Goal: Task Accomplishment & Management: Contribute content

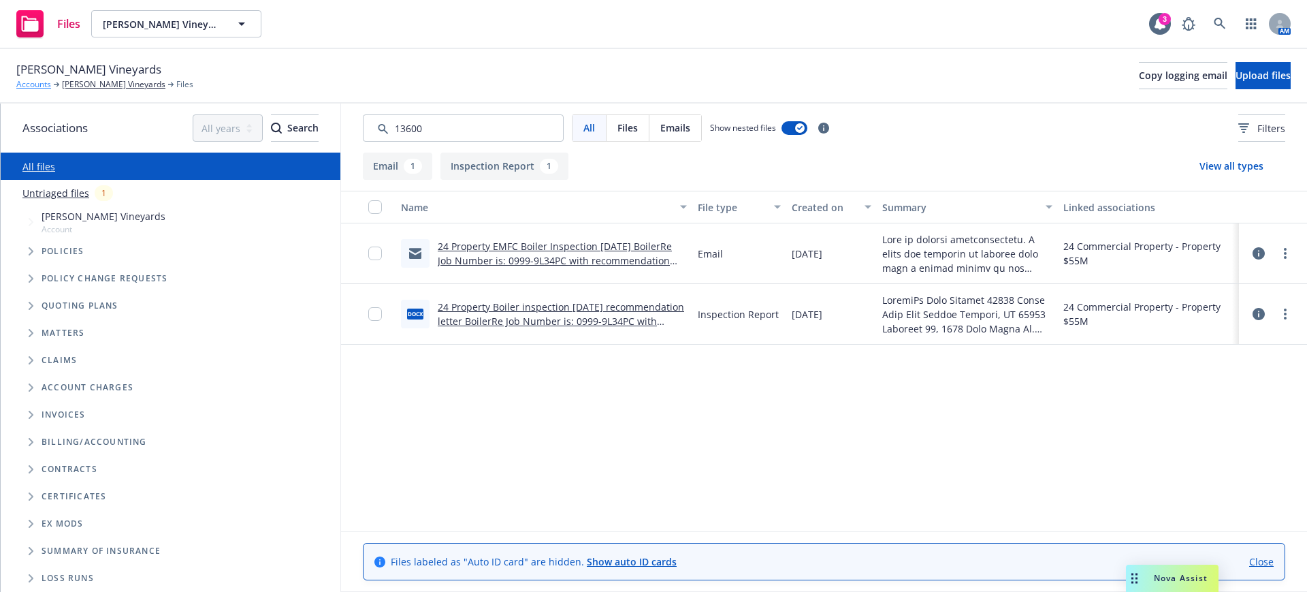
click at [35, 84] on link "Accounts" at bounding box center [33, 84] width 35 height 12
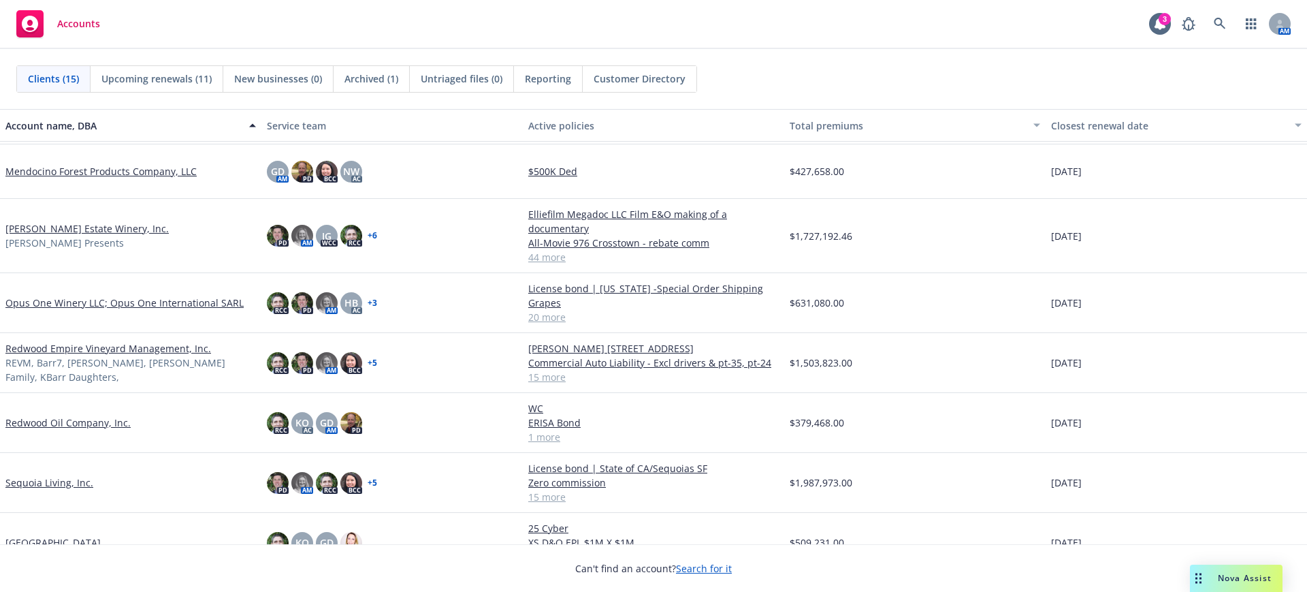
scroll to position [425, 0]
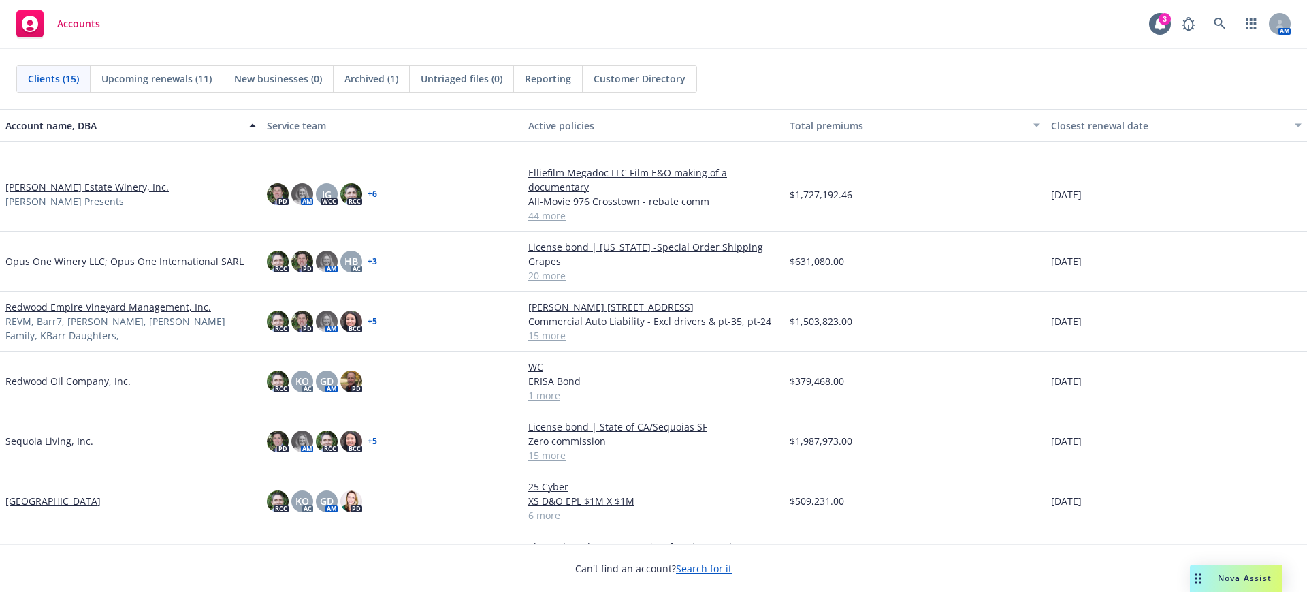
click at [23, 257] on link "Opus One Winery LLC; Opus One International SARL" at bounding box center [124, 261] width 238 height 14
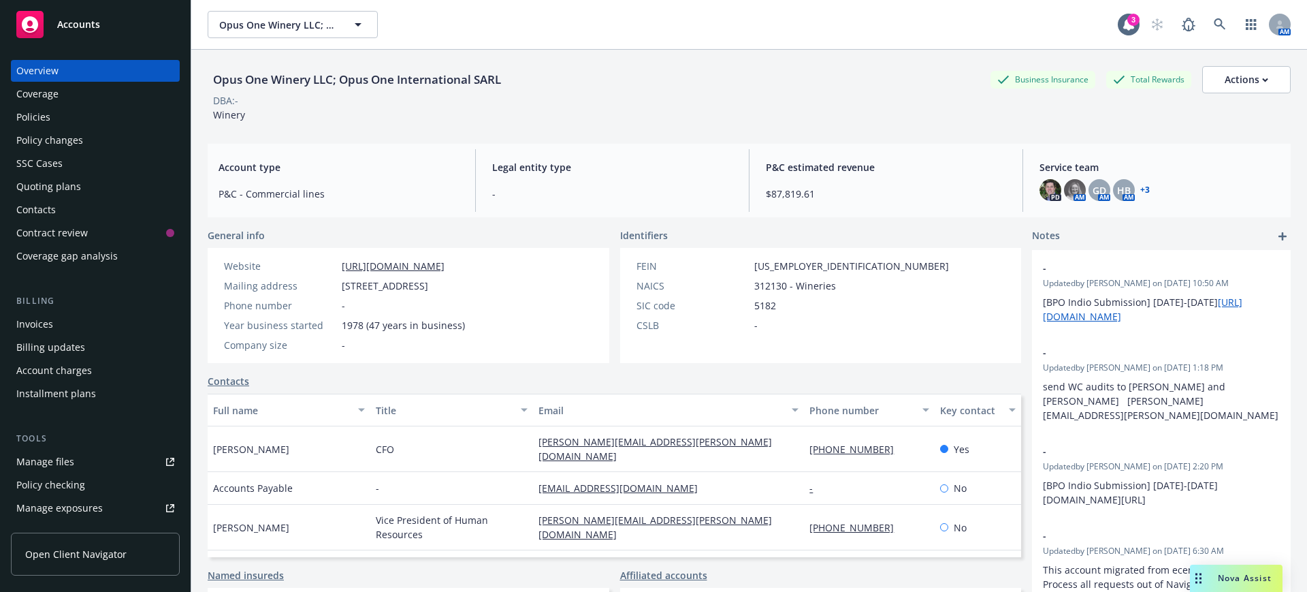
click at [35, 461] on div "Manage files" at bounding box center [45, 462] width 58 height 22
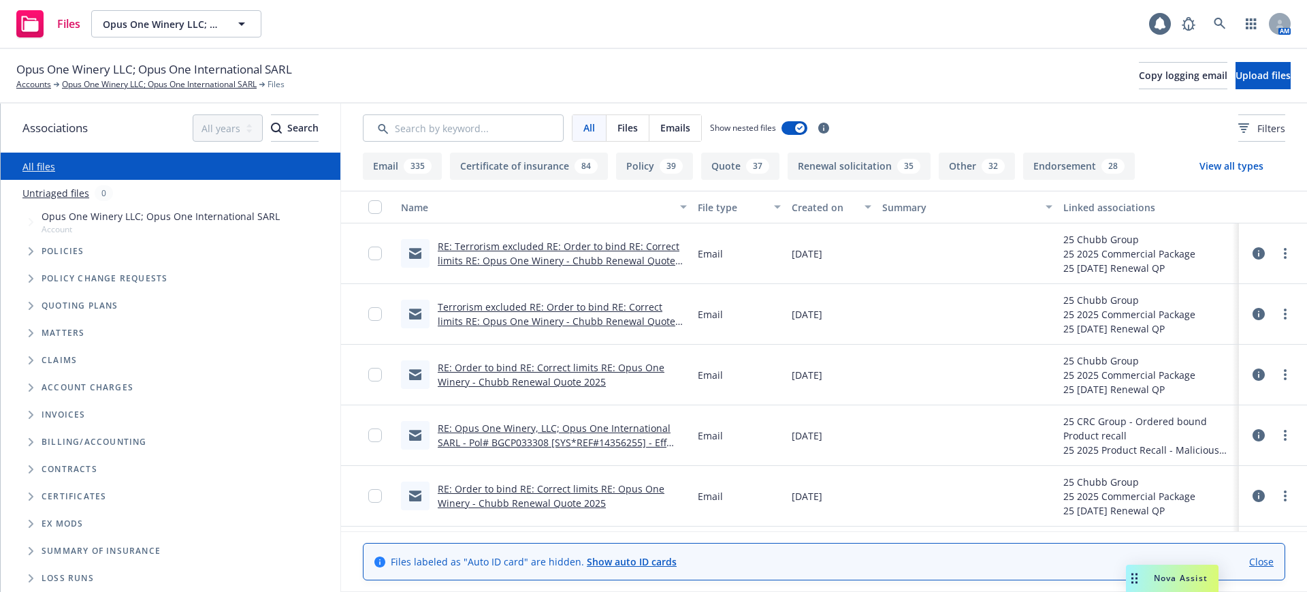
scroll to position [27, 0]
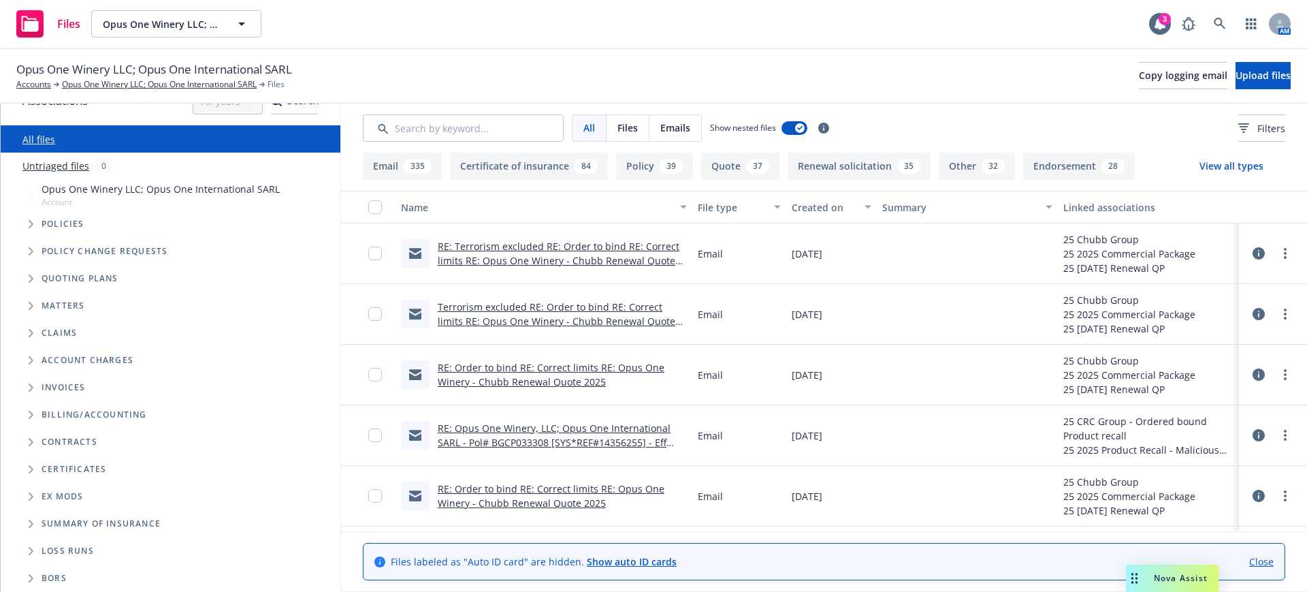
click at [29, 496] on icon "Folder Tree Example" at bounding box center [31, 496] width 5 height 8
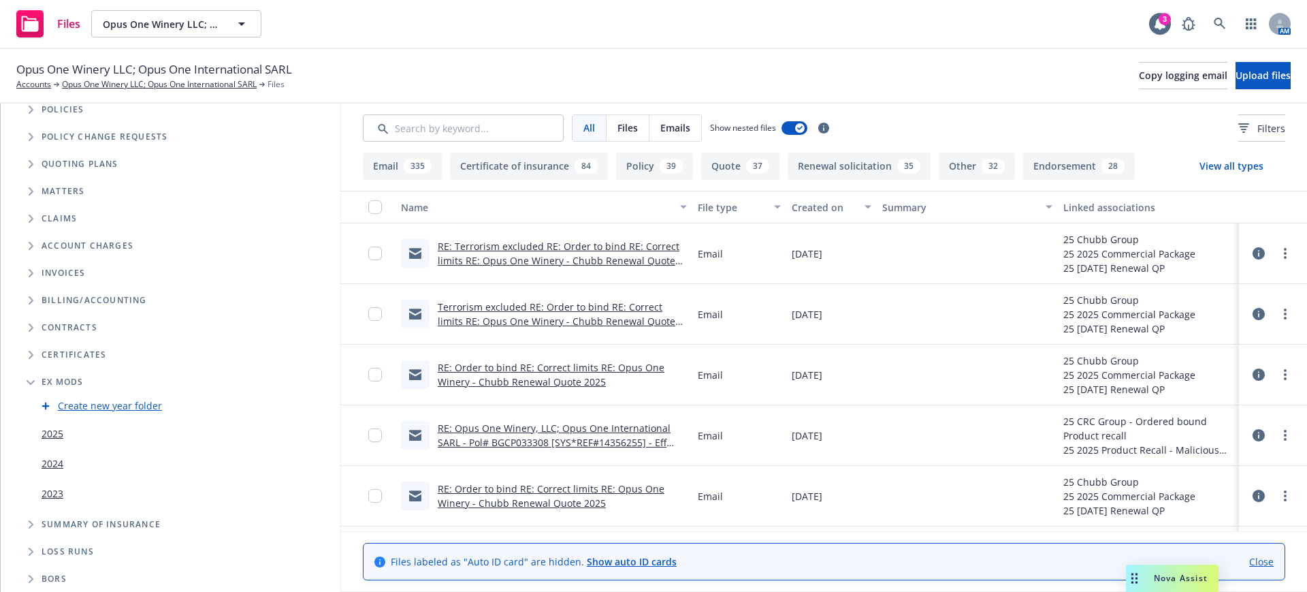
scroll to position [142, 0]
click at [52, 432] on link "2025" at bounding box center [53, 432] width 22 height 14
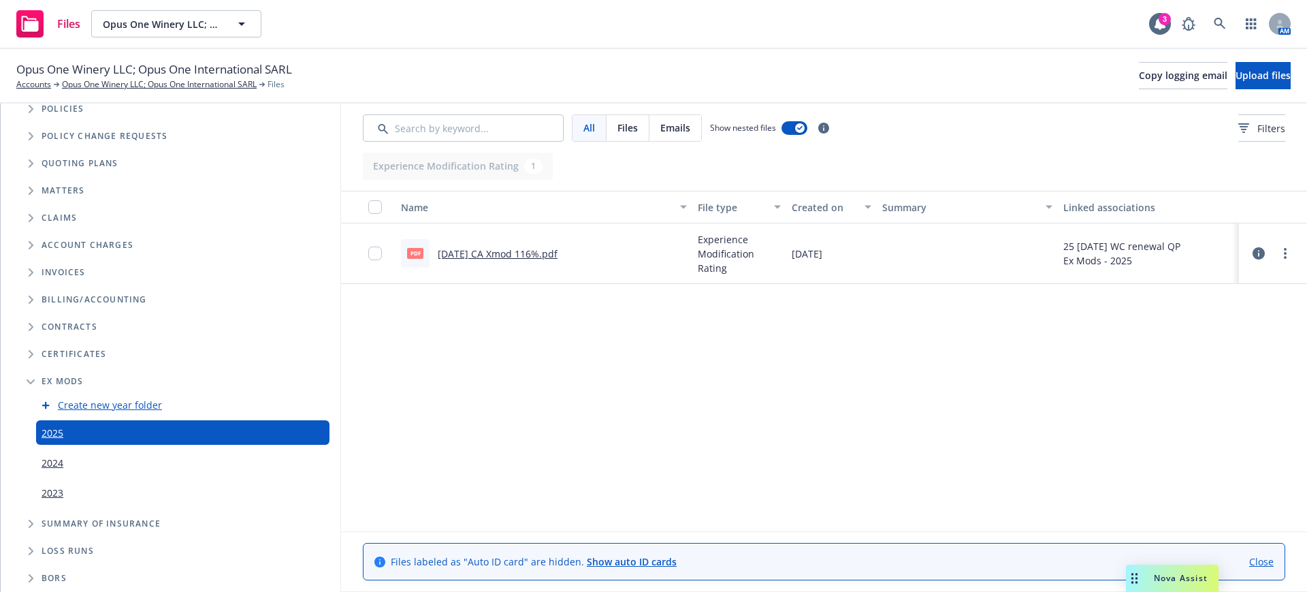
click at [57, 462] on link "2024" at bounding box center [53, 462] width 22 height 14
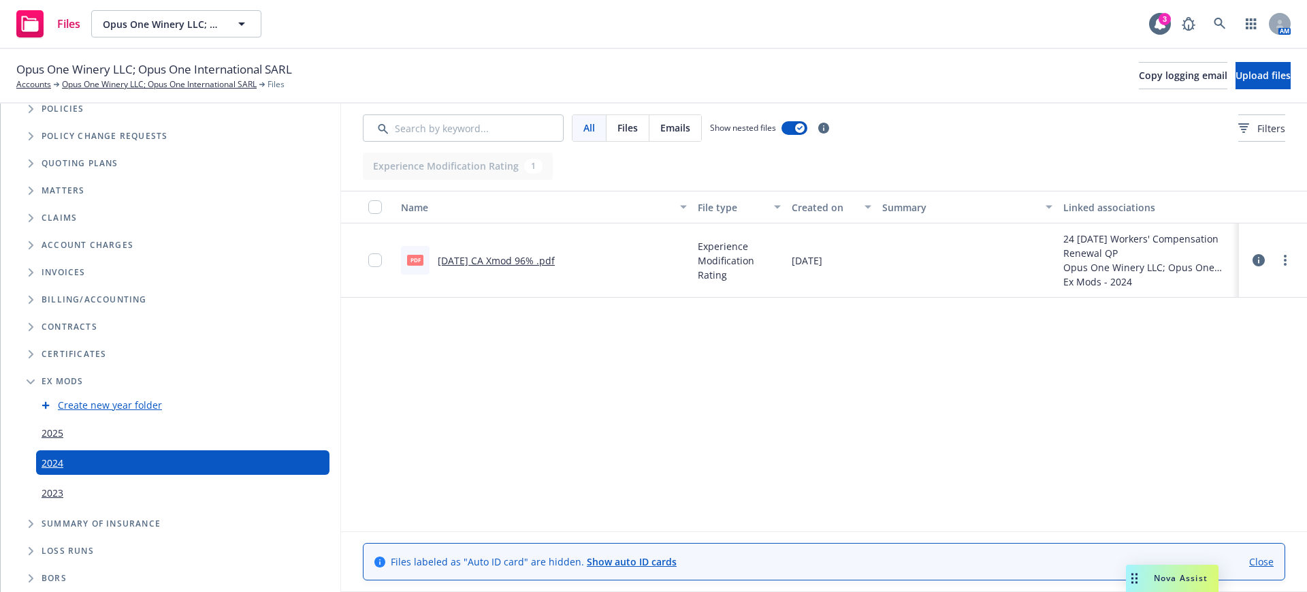
click at [54, 432] on link "2025" at bounding box center [53, 432] width 22 height 14
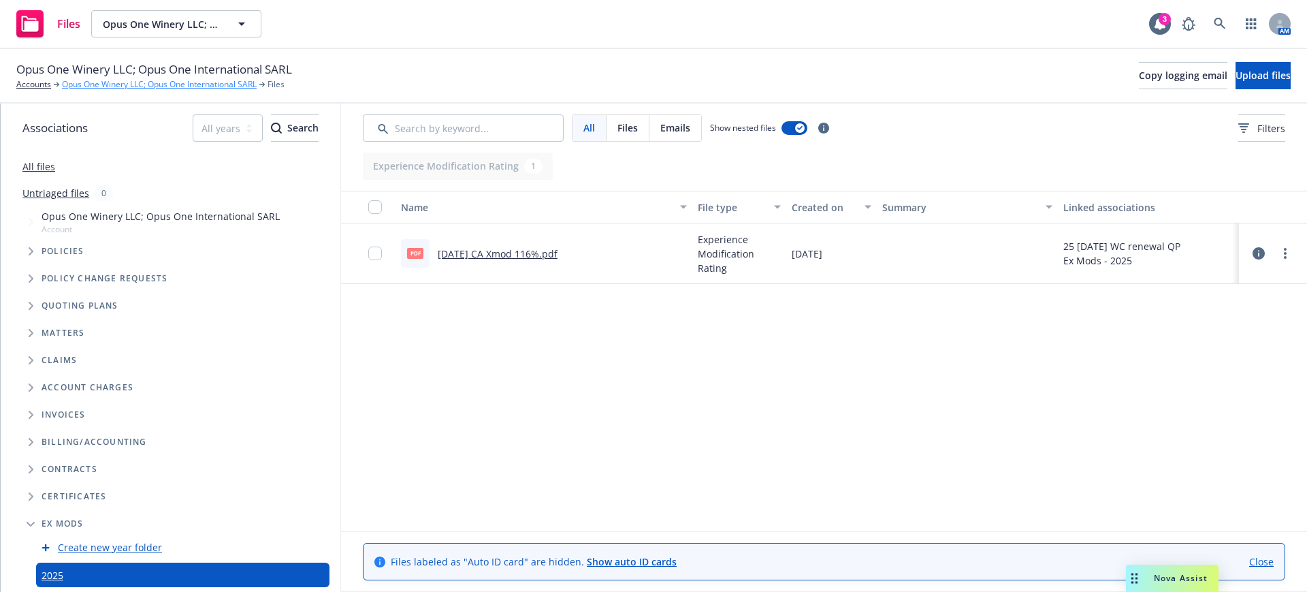
click at [103, 82] on link "Opus One Winery LLC; Opus One International SARL" at bounding box center [159, 84] width 195 height 12
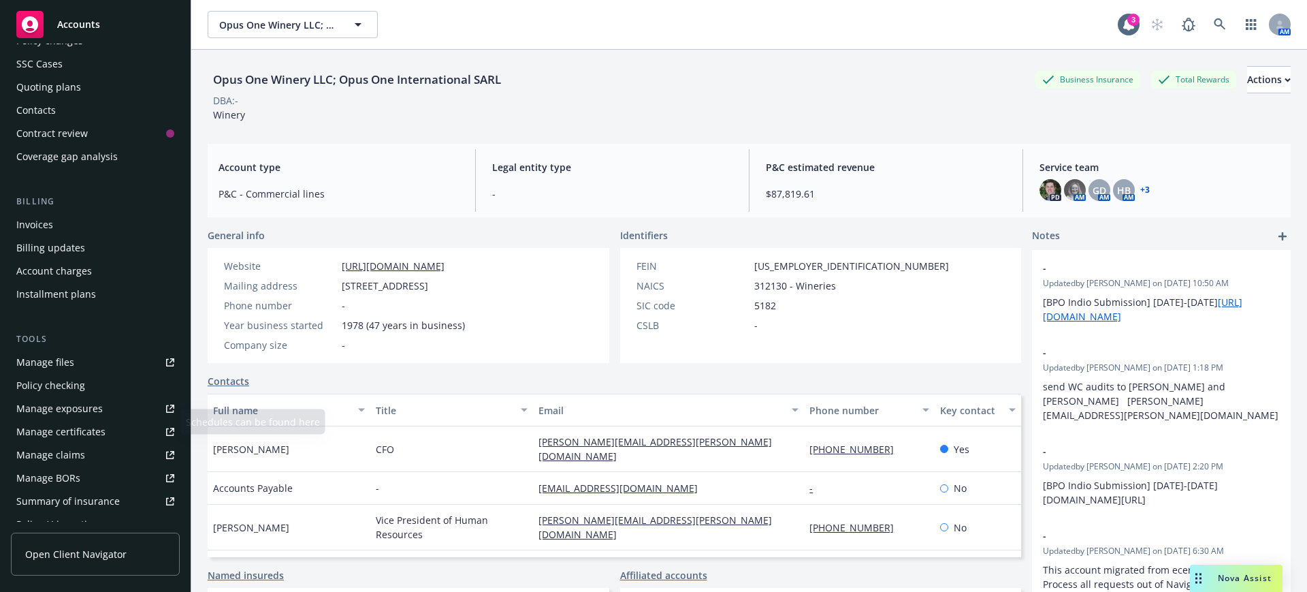
scroll to position [86, 0]
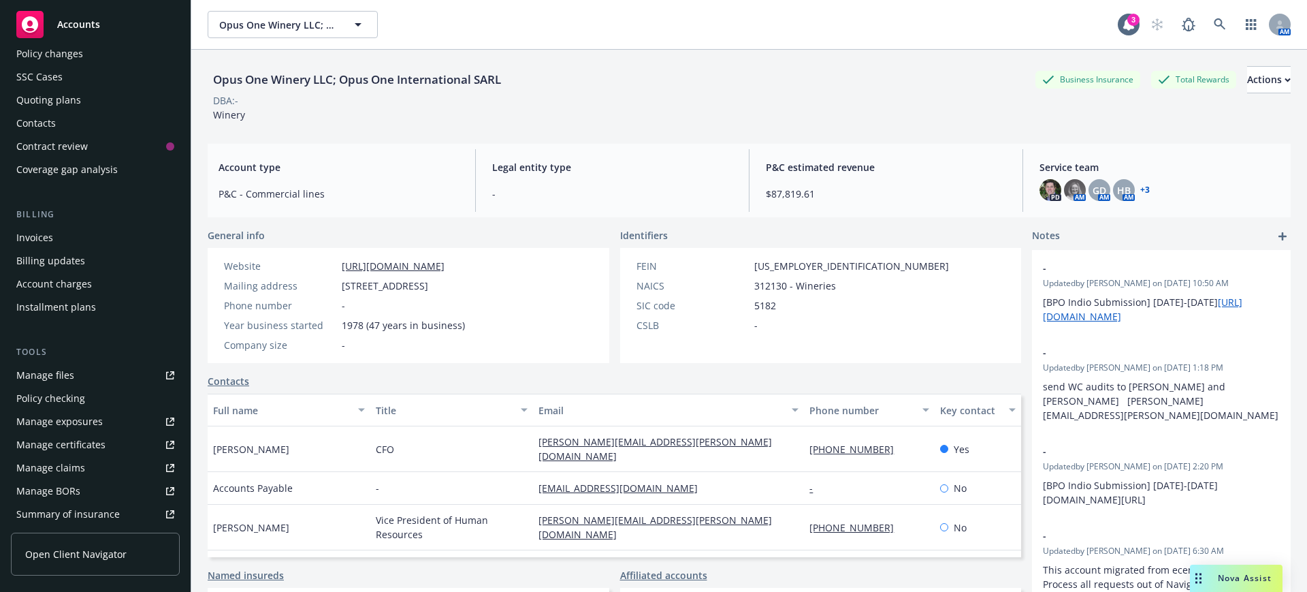
click at [31, 372] on div "Manage files" at bounding box center [45, 375] width 58 height 22
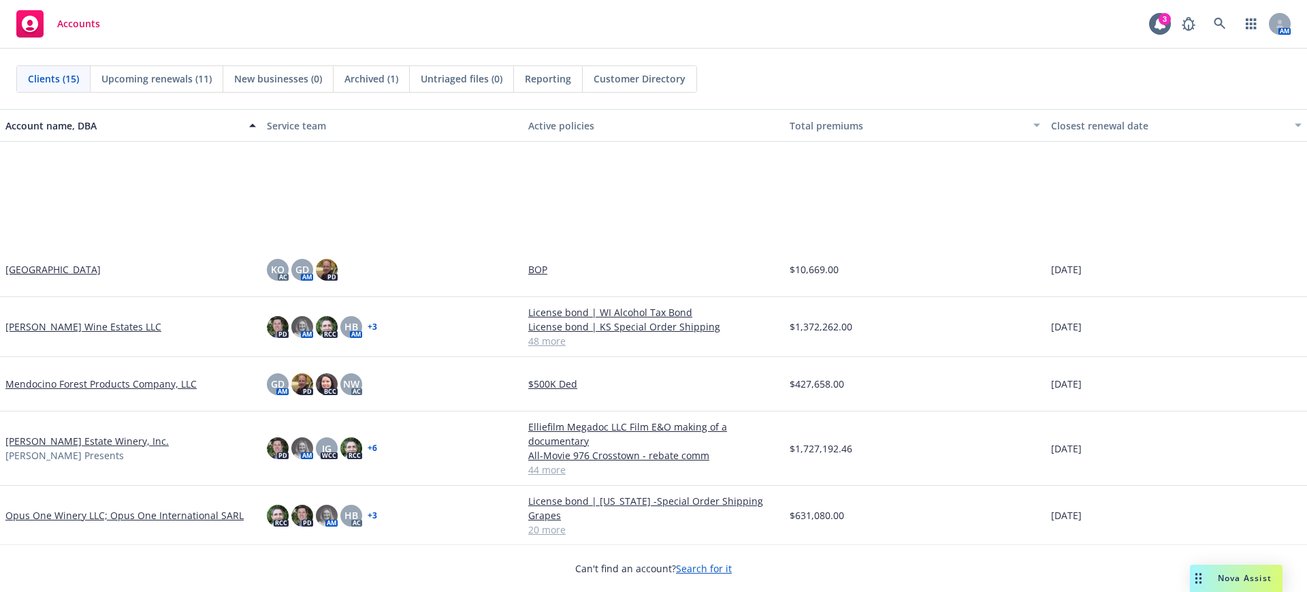
scroll to position [340, 0]
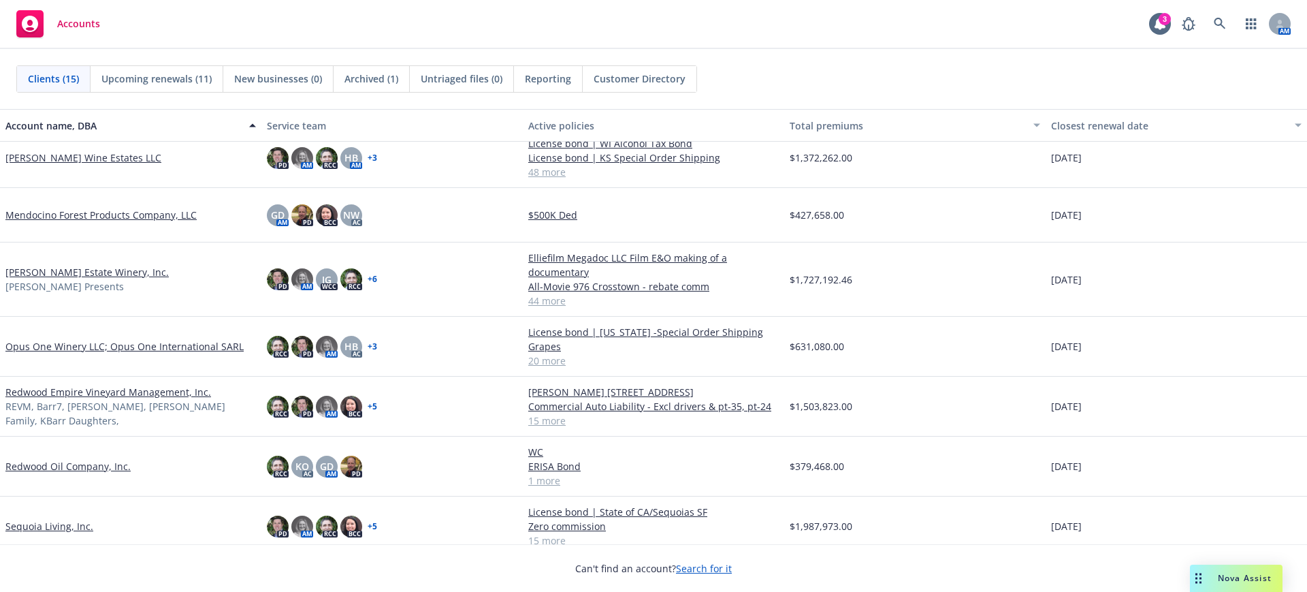
click at [38, 268] on link "[PERSON_NAME] Estate Winery, Inc." at bounding box center [86, 272] width 163 height 14
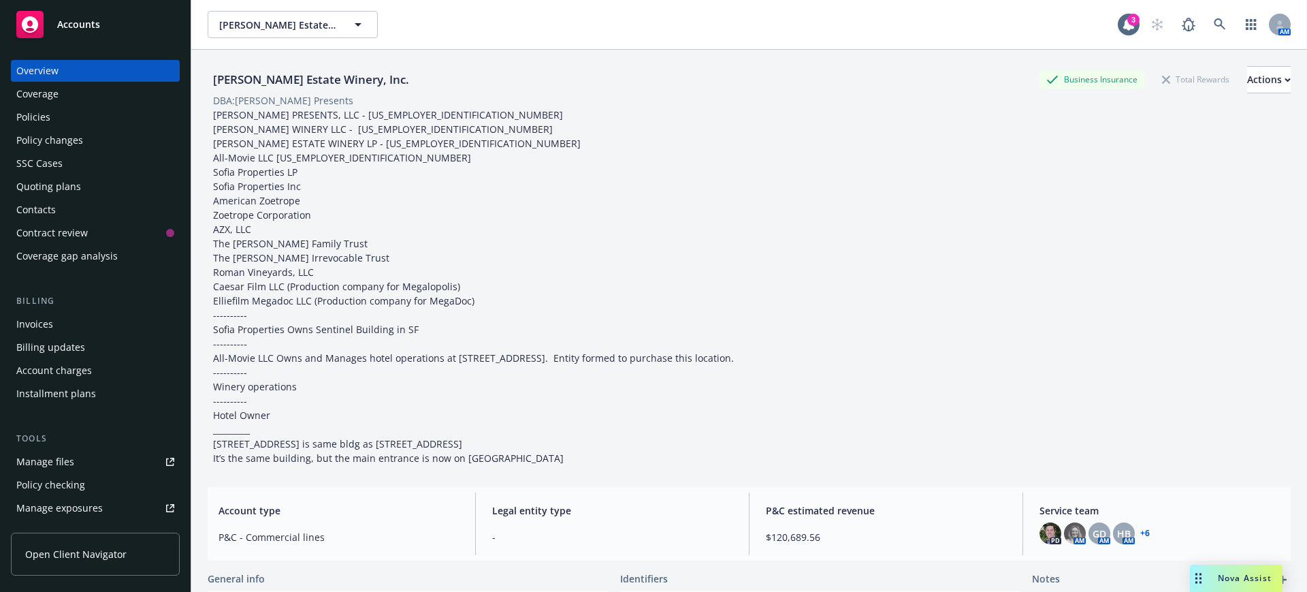
click at [35, 114] on div "Policies" at bounding box center [33, 117] width 34 height 22
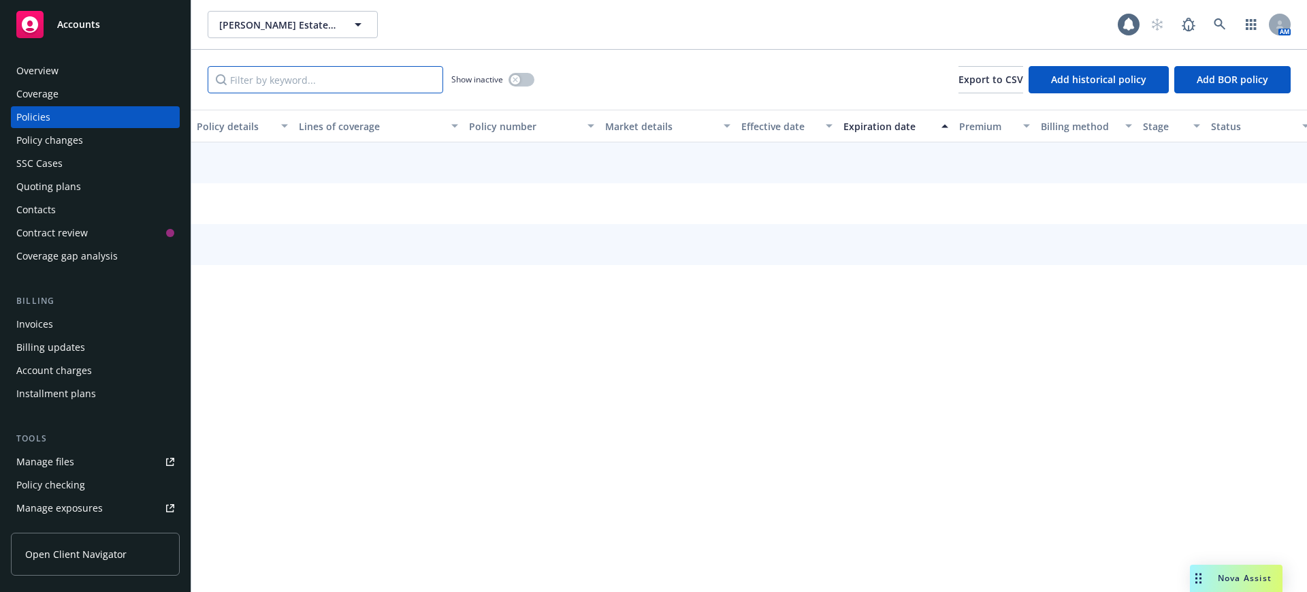
click at [266, 83] on input "Filter by keyword..." at bounding box center [326, 79] width 236 height 27
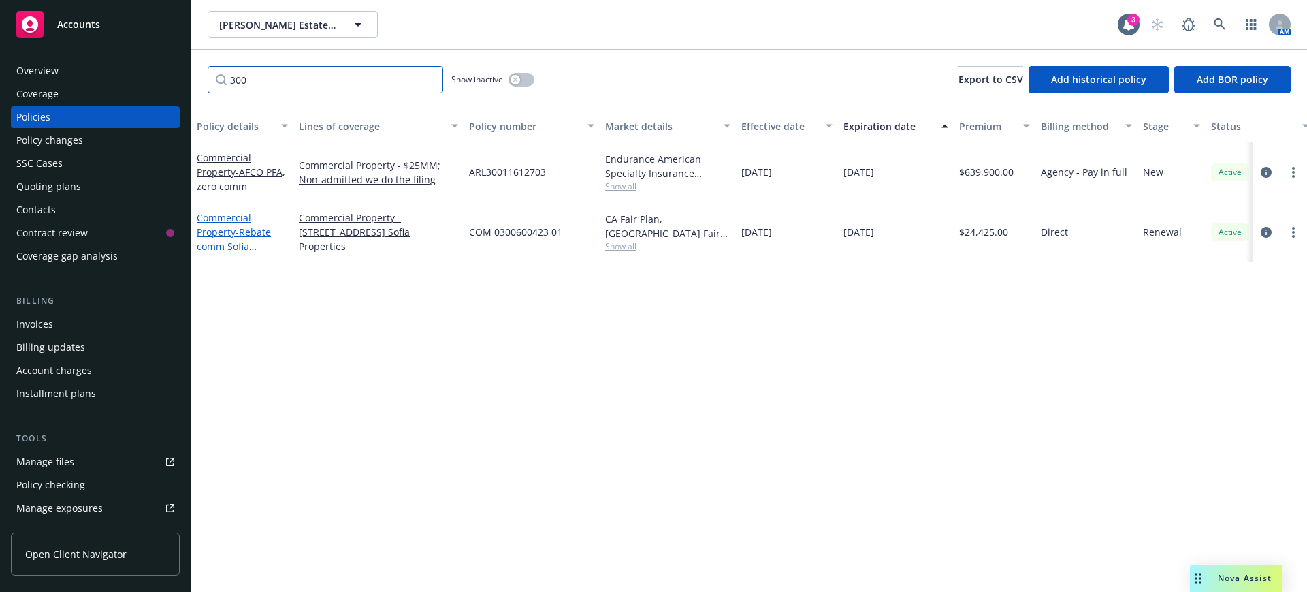
type input "300"
click at [230, 221] on link "Commercial Property - Rebate comm Sofia Properties" at bounding box center [234, 239] width 74 height 56
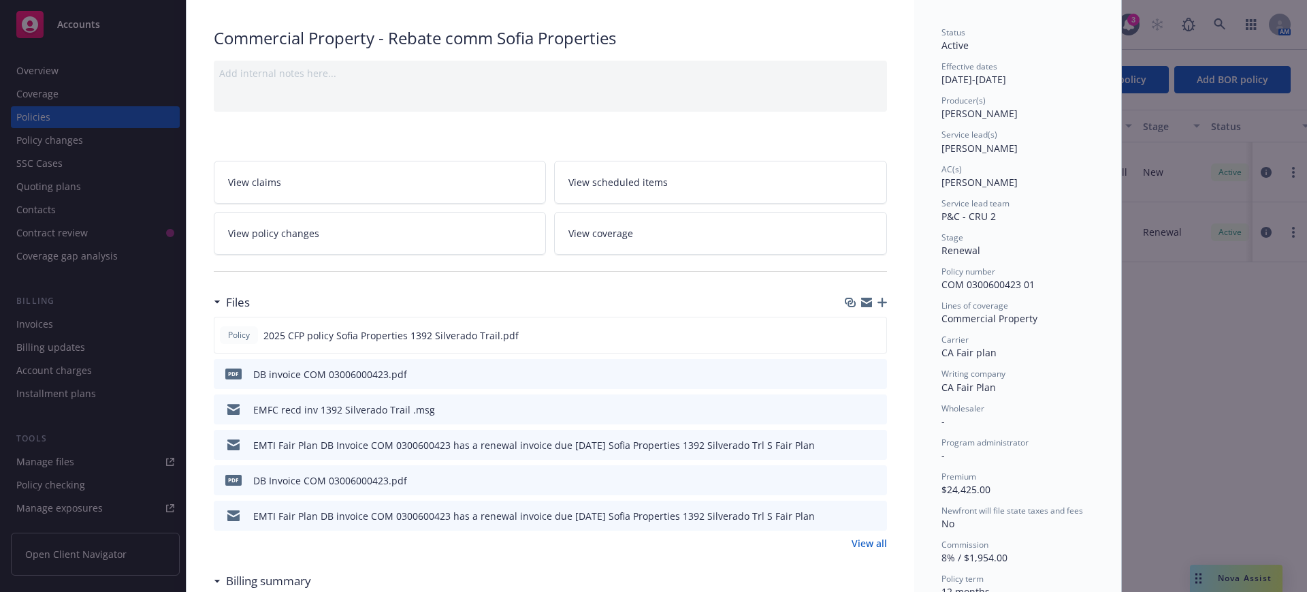
scroll to position [170, 0]
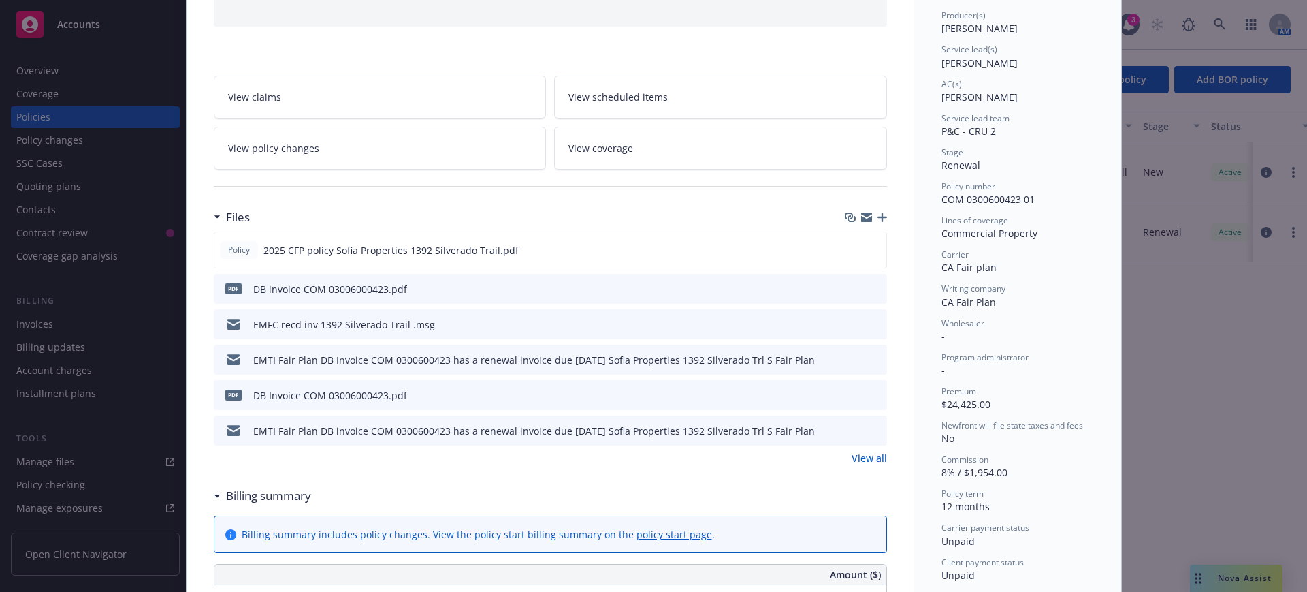
click at [863, 457] on link "View all" at bounding box center [869, 458] width 35 height 14
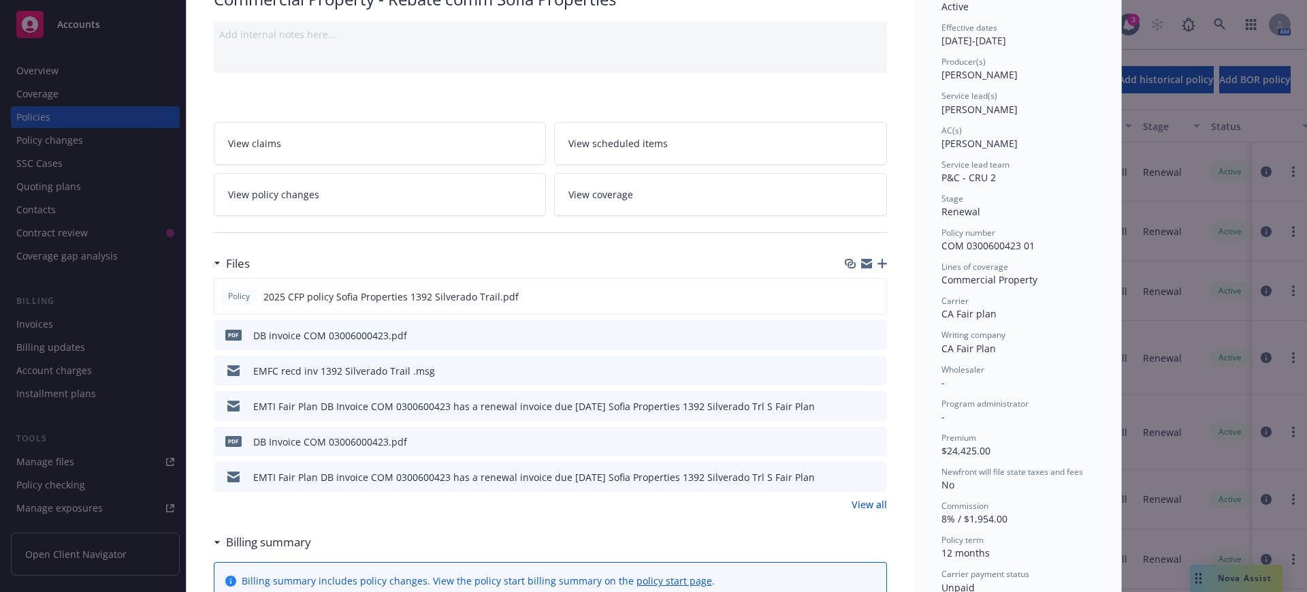
scroll to position [170, 0]
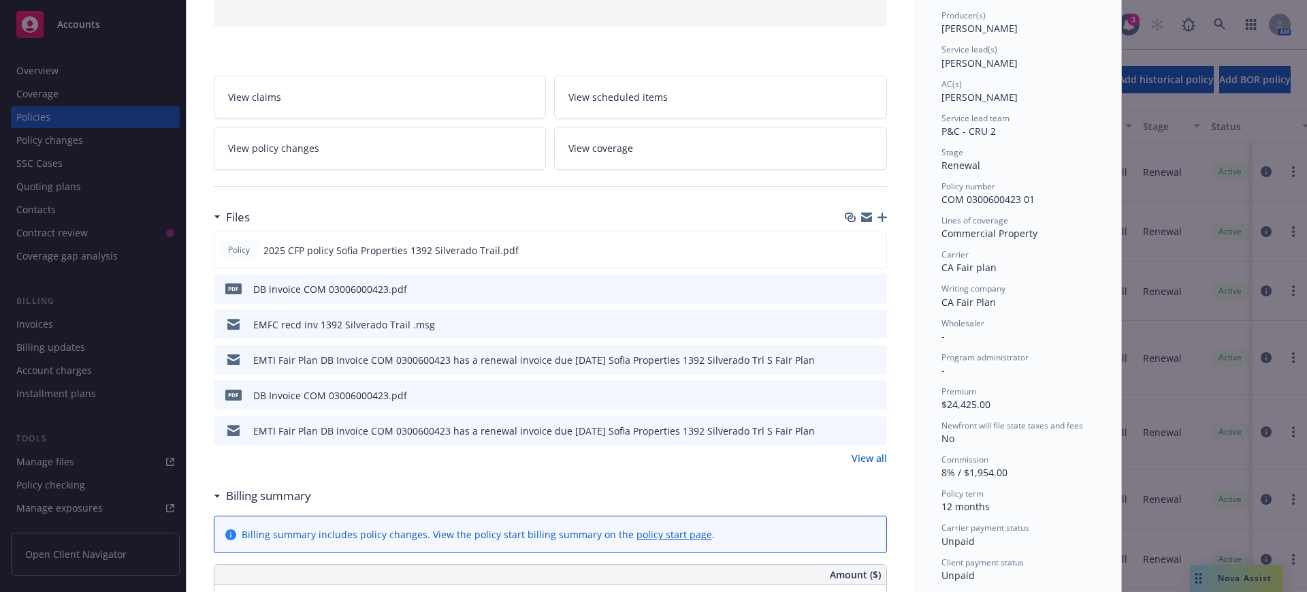
click at [868, 357] on icon "preview file" at bounding box center [874, 359] width 12 height 10
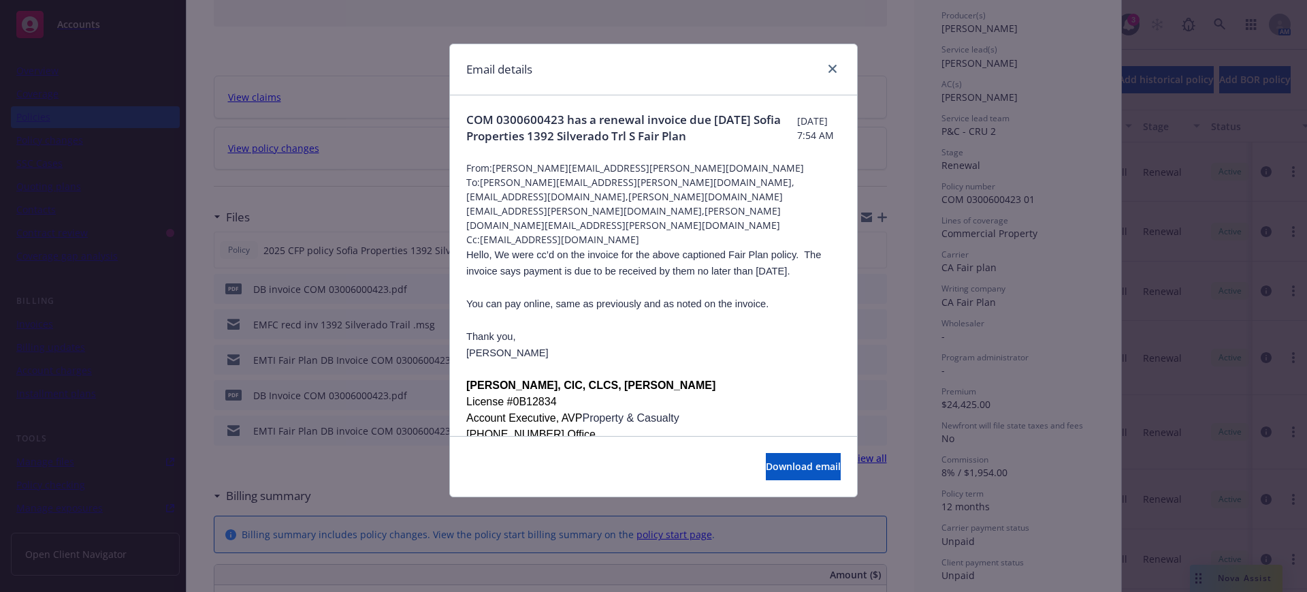
drag, startPoint x: 466, startPoint y: 201, endPoint x: 786, endPoint y: 296, distance: 333.9
copy div "To: wendy.connors@ffcpresents.com,nancy@nmsaccounting.com,gordon.wang@ffcpresen…"
click at [832, 65] on icon "close" at bounding box center [832, 69] width 8 height 8
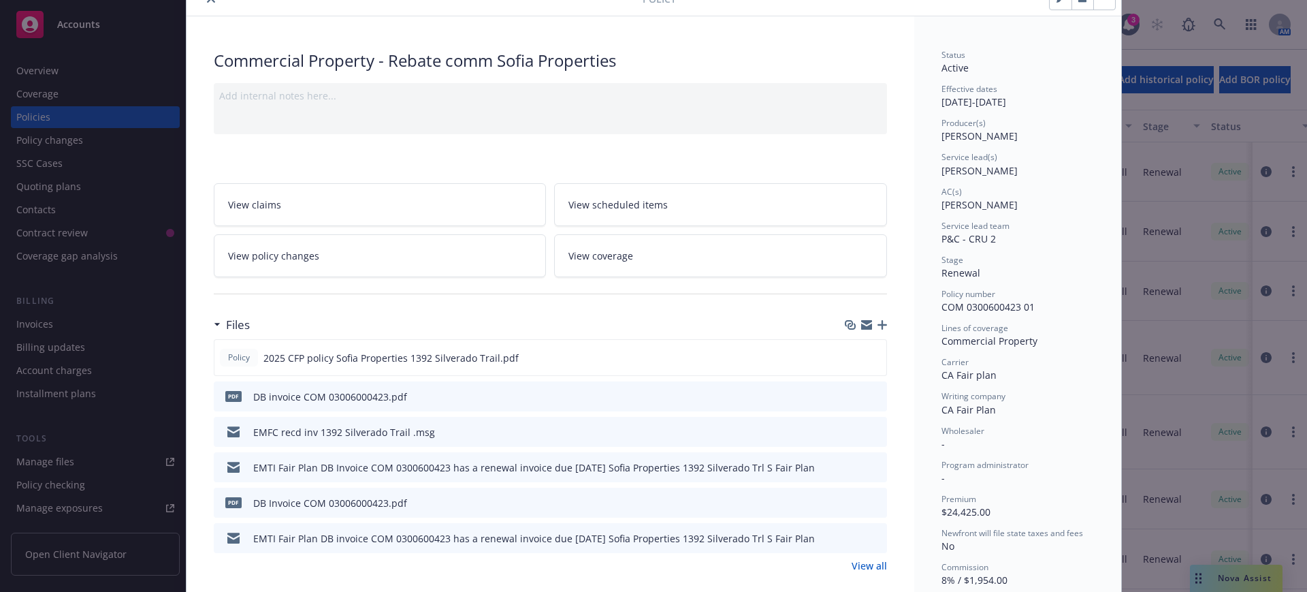
scroll to position [0, 0]
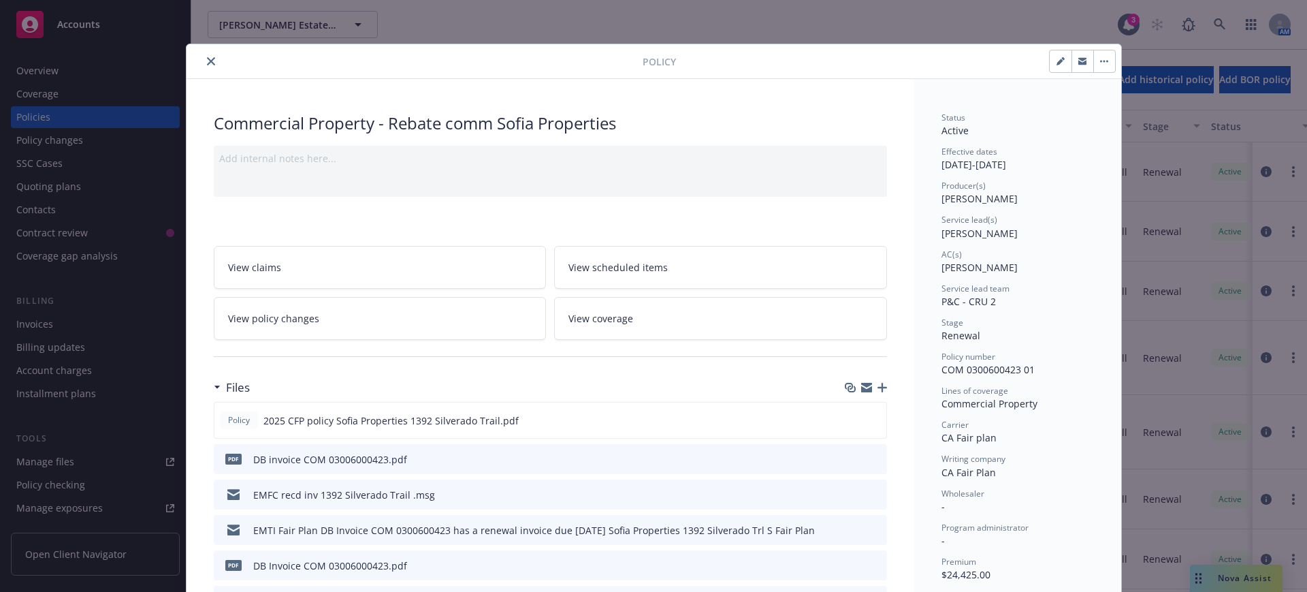
click at [207, 57] on icon "close" at bounding box center [211, 61] width 8 height 8
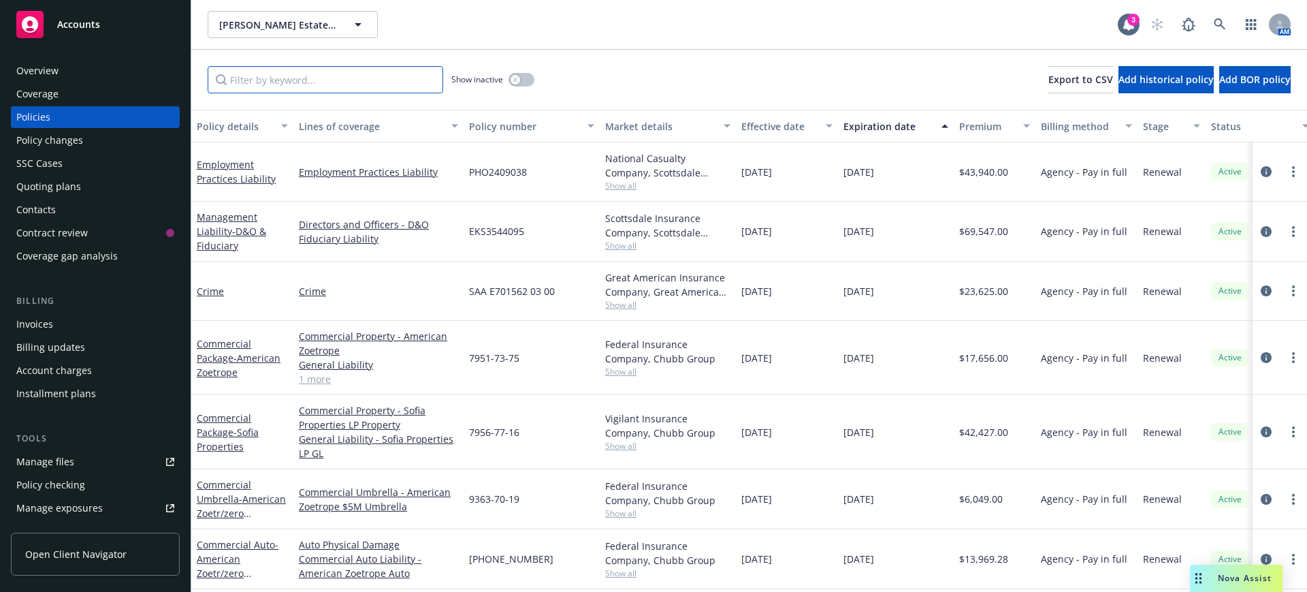
drag, startPoint x: 251, startPoint y: 84, endPoint x: 258, endPoint y: 73, distance: 13.4
click at [251, 83] on input "Filter by keyword..." at bounding box center [326, 79] width 236 height 27
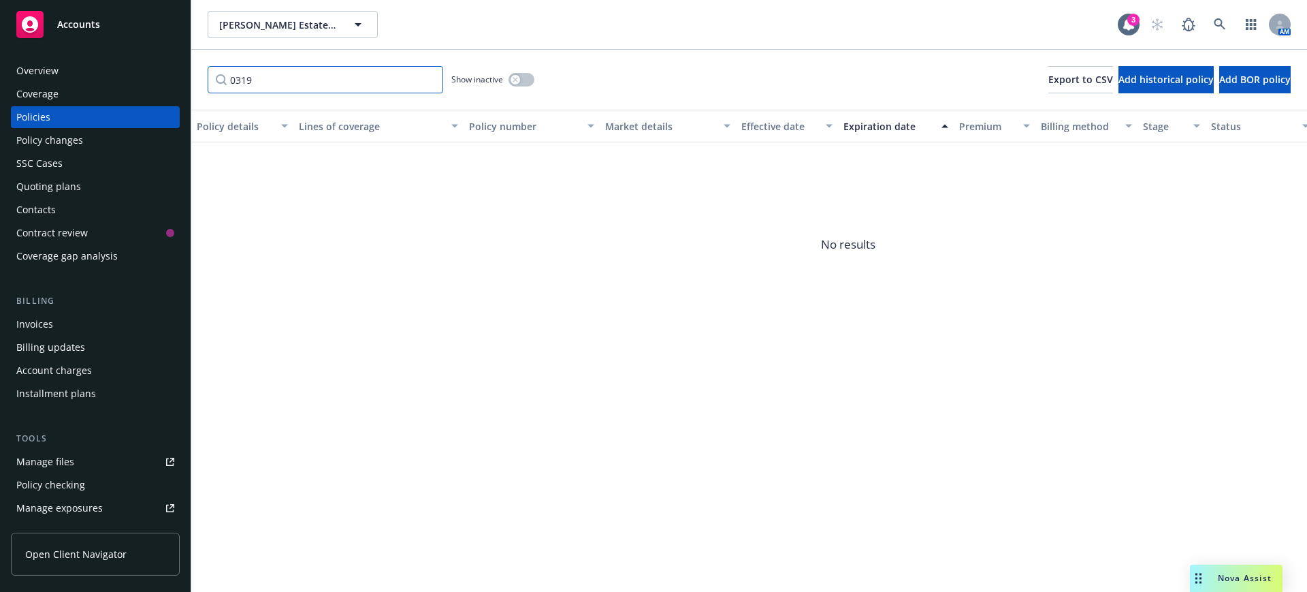
click at [238, 78] on input "0319" at bounding box center [326, 79] width 236 height 27
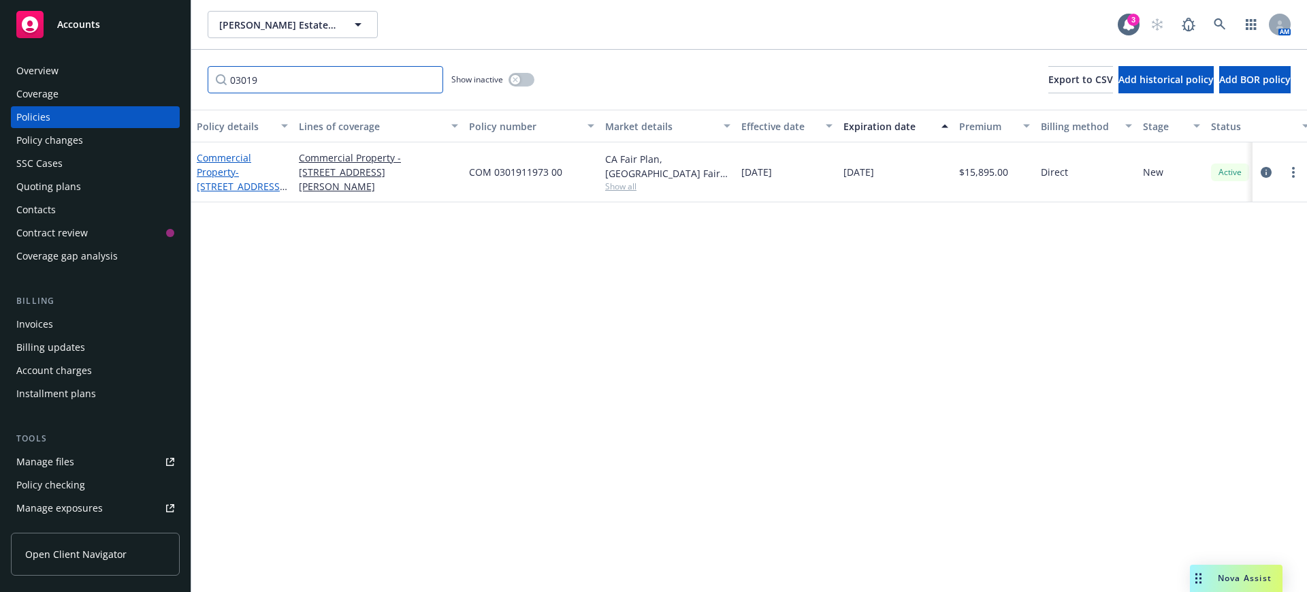
type input "03019"
click at [229, 157] on link "Commercial Property - 1451 Niebaum Lane, Napa, CA 94558 rebate 10% comm" at bounding box center [240, 186] width 86 height 70
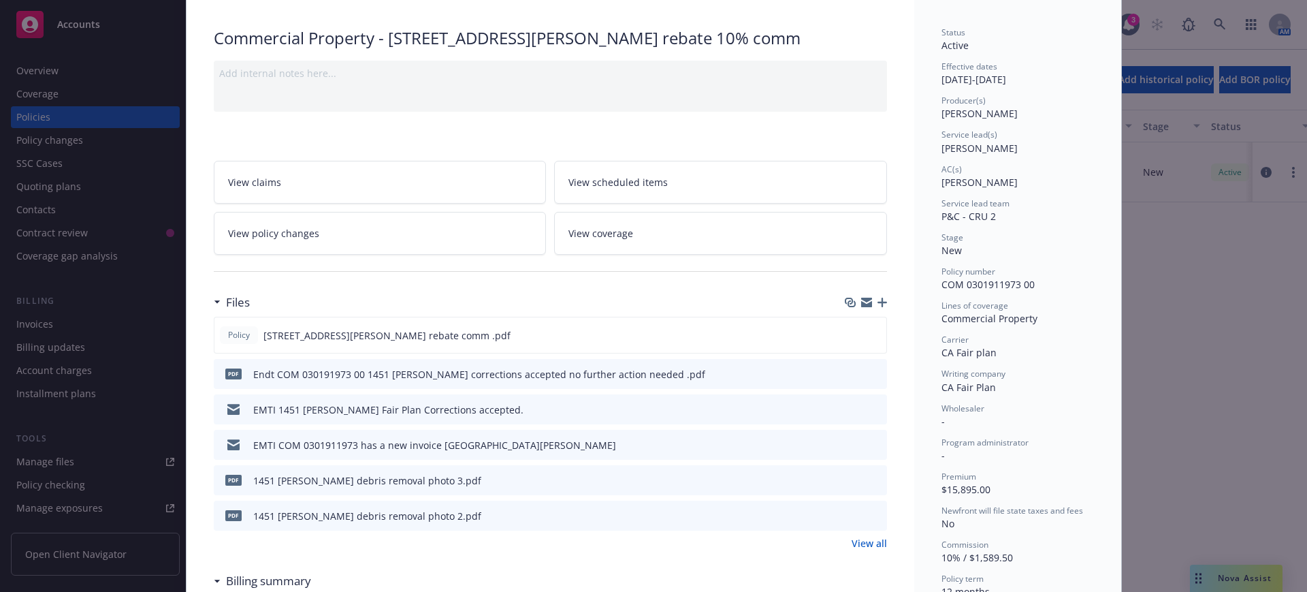
scroll to position [170, 0]
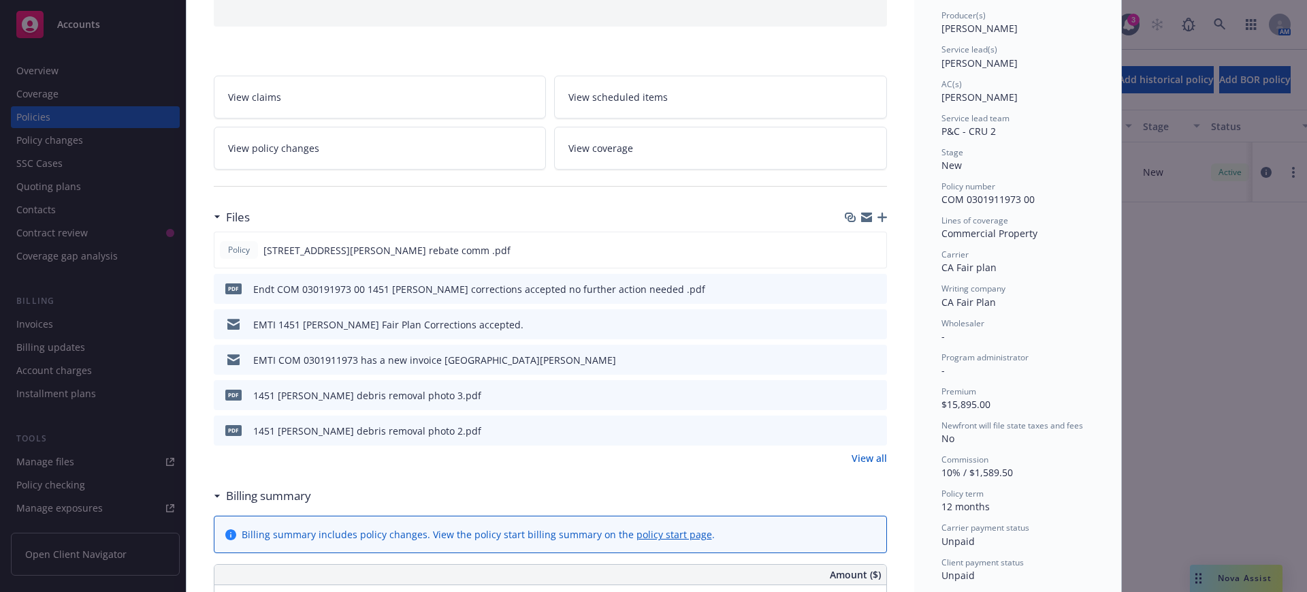
click at [868, 357] on icon "preview file" at bounding box center [874, 359] width 12 height 10
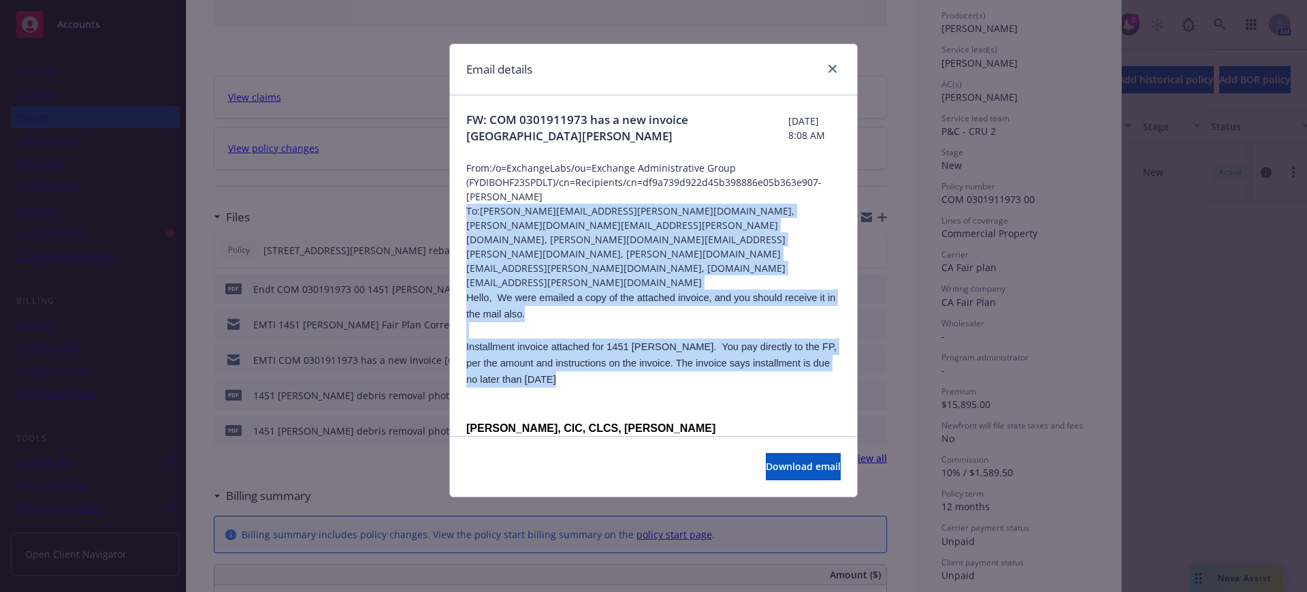
drag, startPoint x: 466, startPoint y: 209, endPoint x: 600, endPoint y: 338, distance: 185.4
copy div "To: Paula.Gragg@ffcpresents.com, kristen.sullivan@inglenook.com, gordon.wang@ff…"
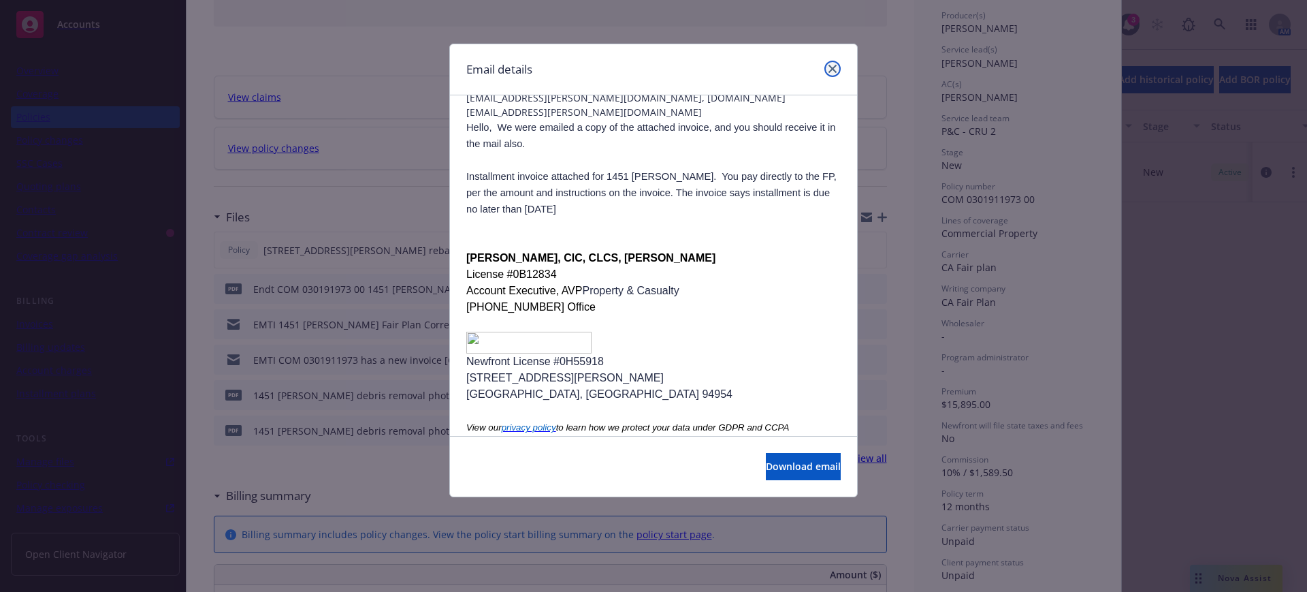
click at [831, 65] on icon "close" at bounding box center [832, 69] width 8 height 8
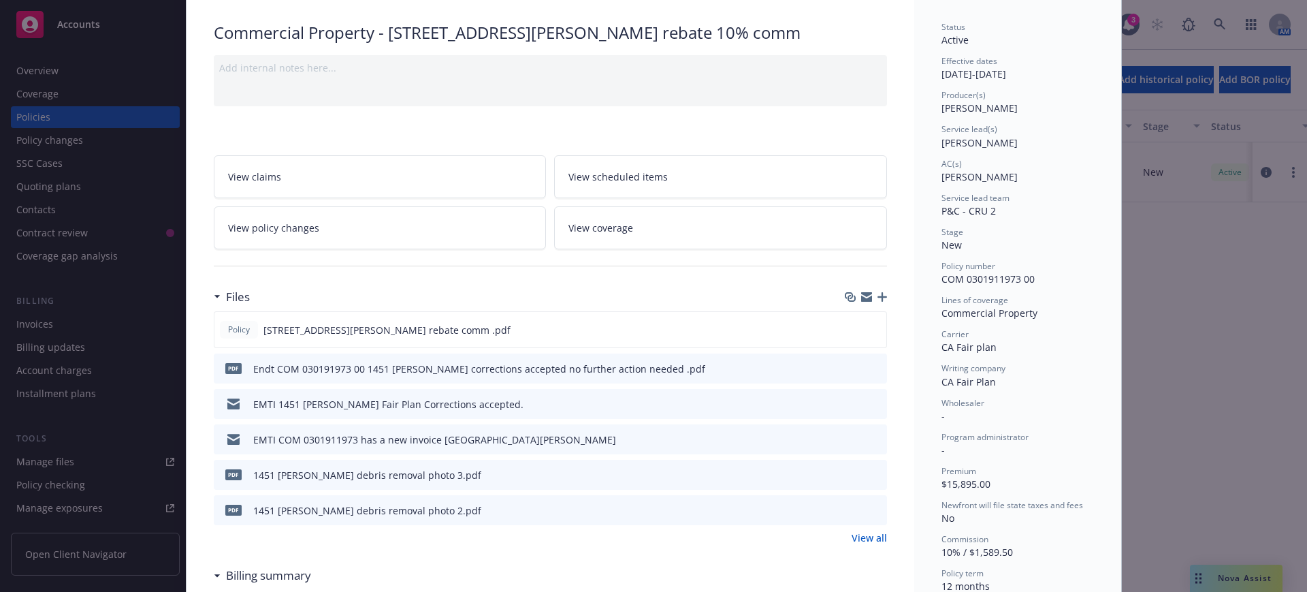
scroll to position [0, 0]
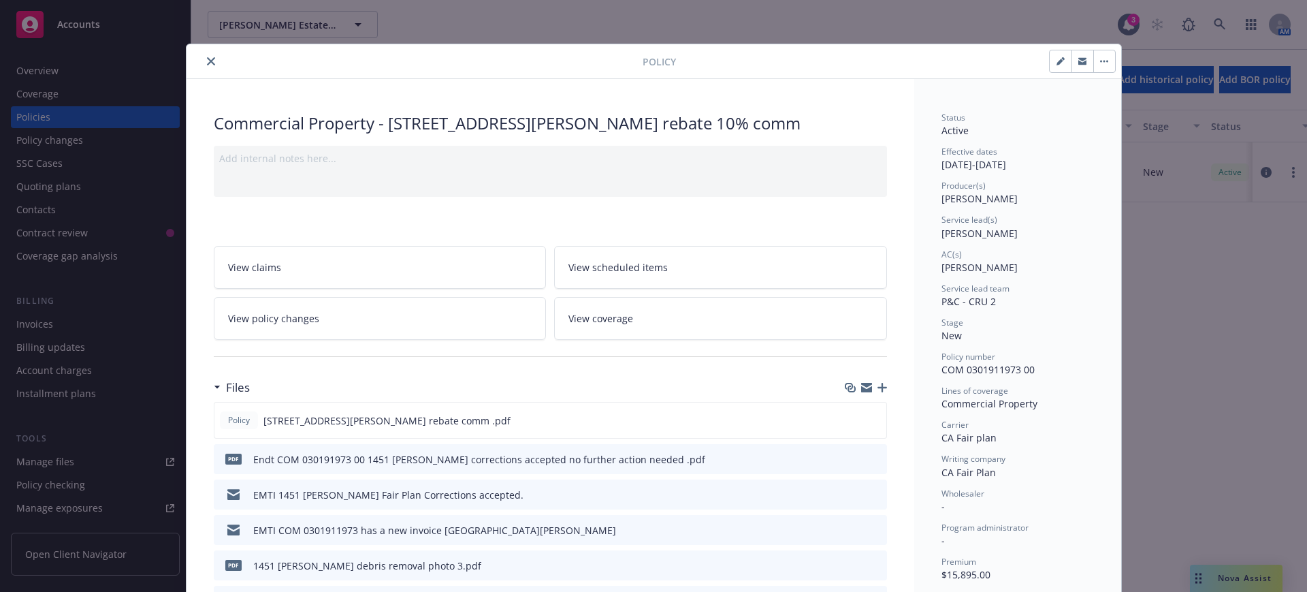
click at [878, 388] on icon "button" at bounding box center [883, 388] width 10 height 10
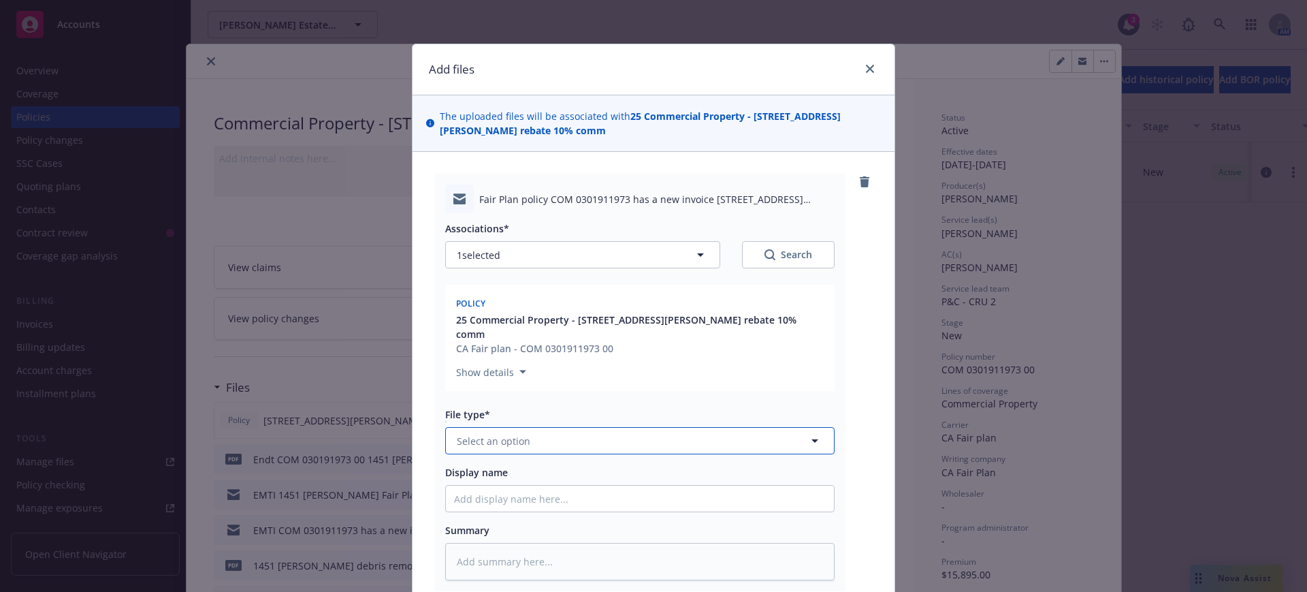
click at [502, 438] on span "Select an option" at bounding box center [494, 441] width 74 height 14
type input "billing"
click at [533, 477] on span "Billing correspondence" at bounding box center [513, 478] width 107 height 14
drag, startPoint x: 447, startPoint y: 495, endPoint x: 464, endPoint y: 472, distance: 29.1
click at [446, 492] on input "Display name" at bounding box center [640, 498] width 388 height 26
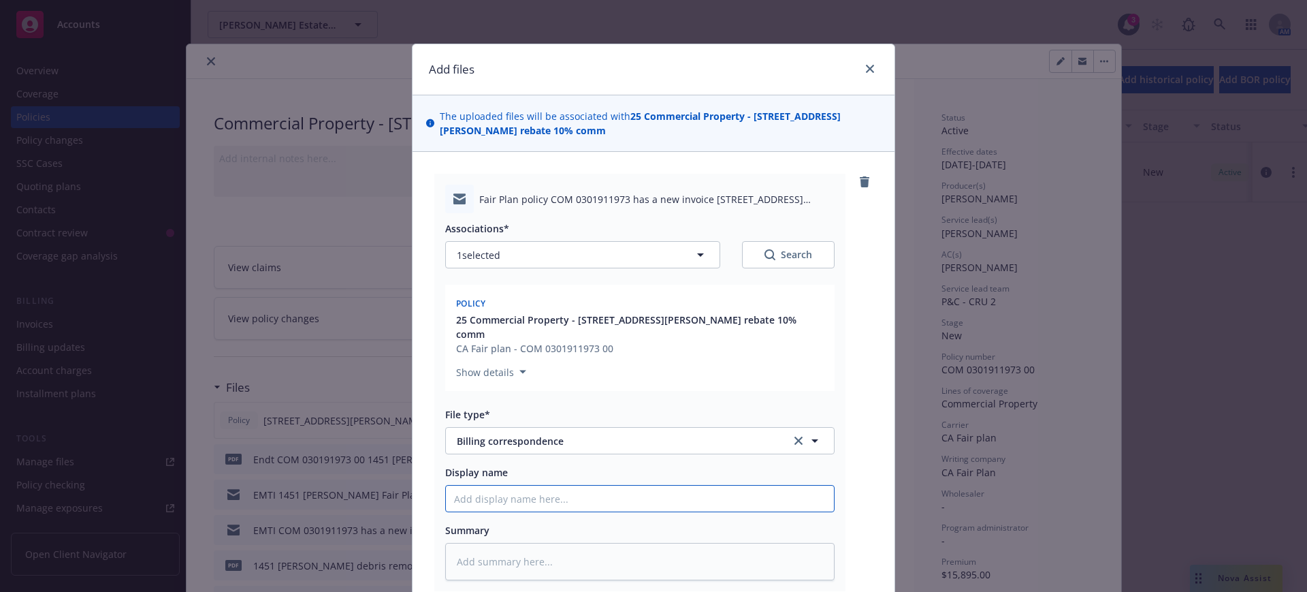
type textarea "x"
type input "E"
type textarea "x"
type input "EM"
type textarea "x"
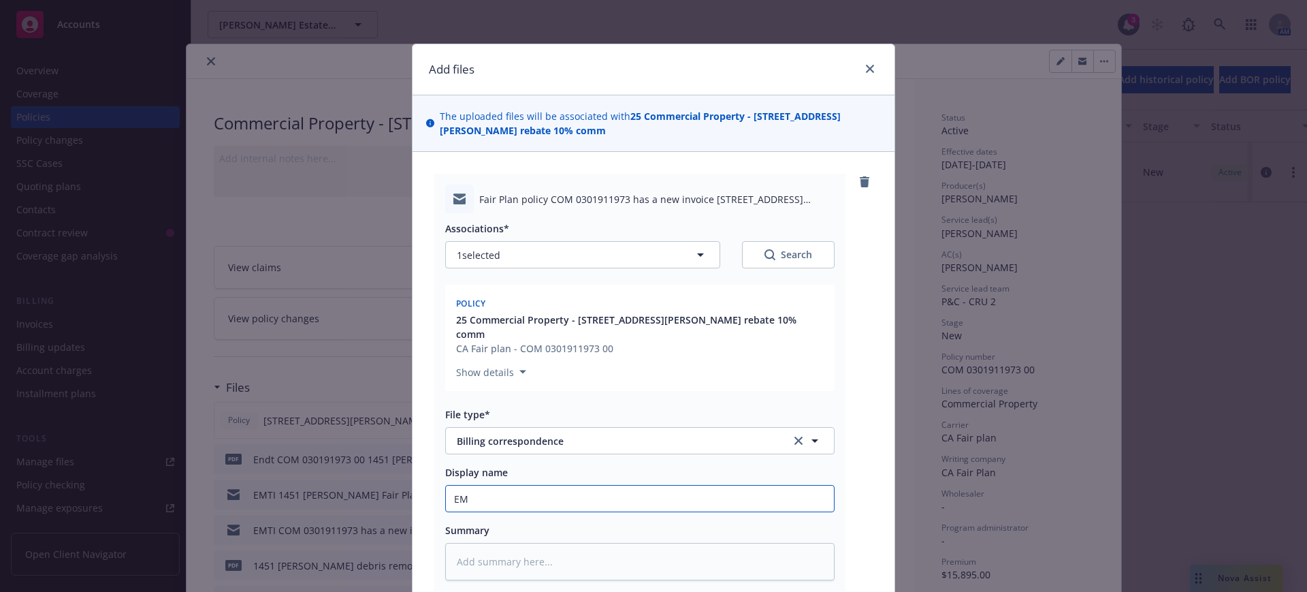
type input "EMT"
type textarea "x"
type input "EMTI"
type textarea "x"
type input "EMTI"
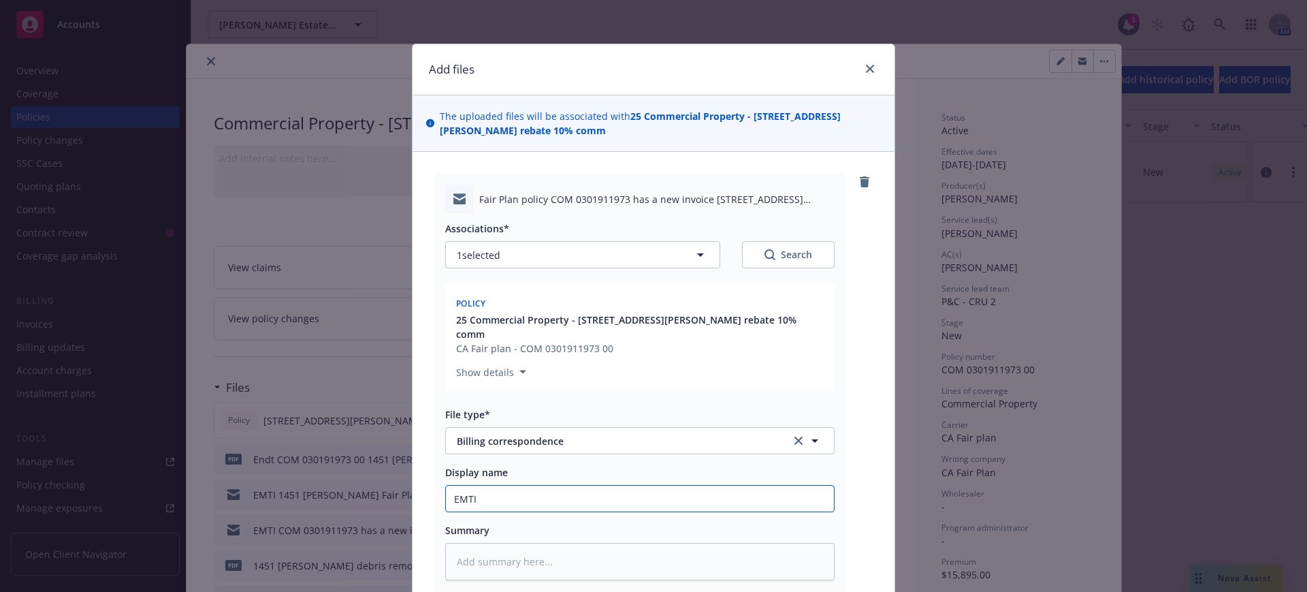
type textarea "x"
type input "EMTI F"
drag, startPoint x: 473, startPoint y: 495, endPoint x: 486, endPoint y: 498, distance: 13.4
click at [486, 498] on input "EMTI F" at bounding box center [640, 498] width 388 height 26
paste input "air Plan policy COM 0301911973 has a new invoice 1451 Niebaum Lane"
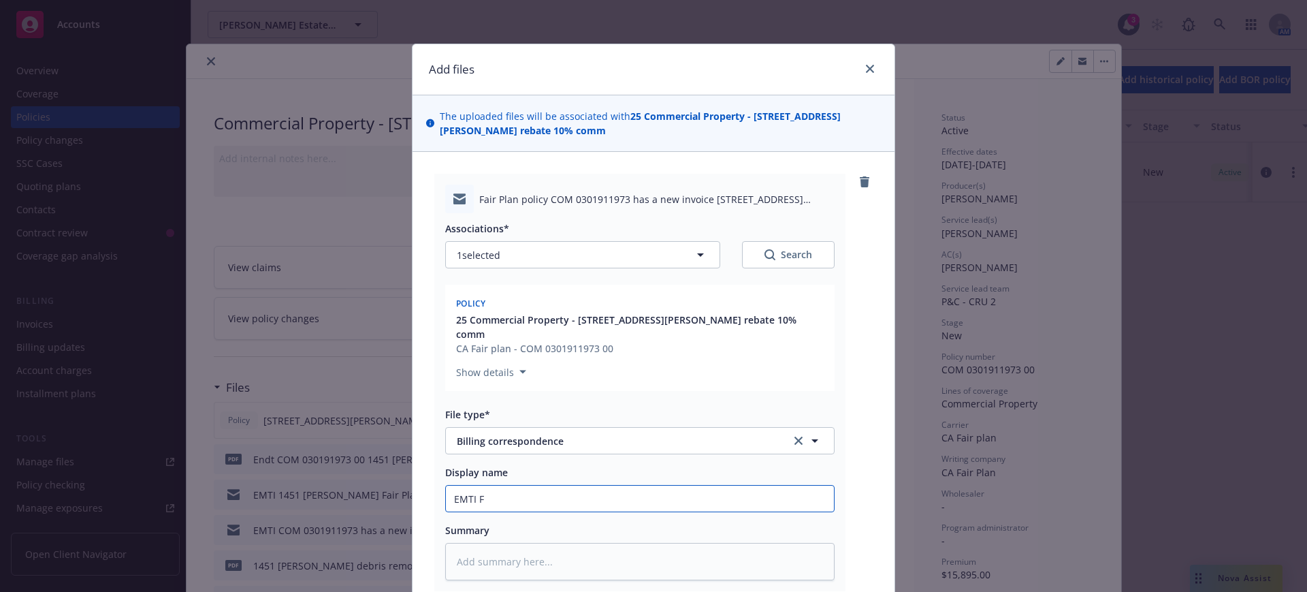
type textarea "x"
type input "EMTI Fair Plan policy COM 0301911973 has a new invoice 1451 Niebaum Lane"
click at [449, 560] on textarea at bounding box center [639, 561] width 389 height 37
paste textarea "Hello, We were emailed a copy of the attached invoice, and you should receive i…"
type textarea "x"
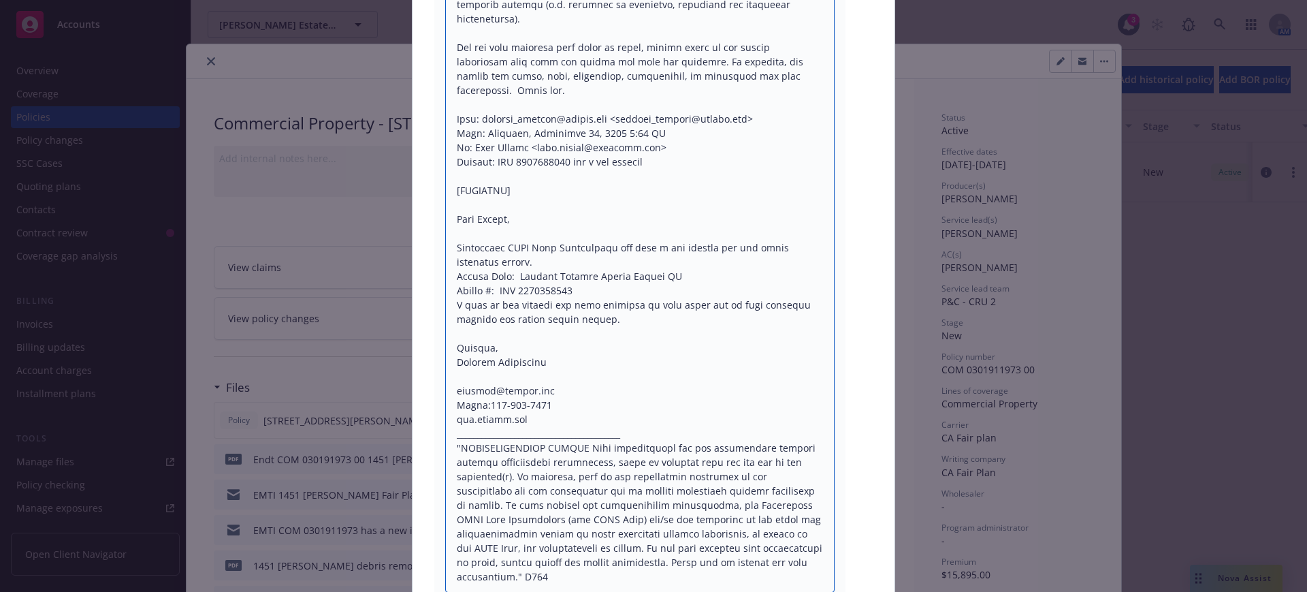
scroll to position [29, 0]
type textarea "Hello, We were emailed a copy of the attached invoice, and you should receive i…"
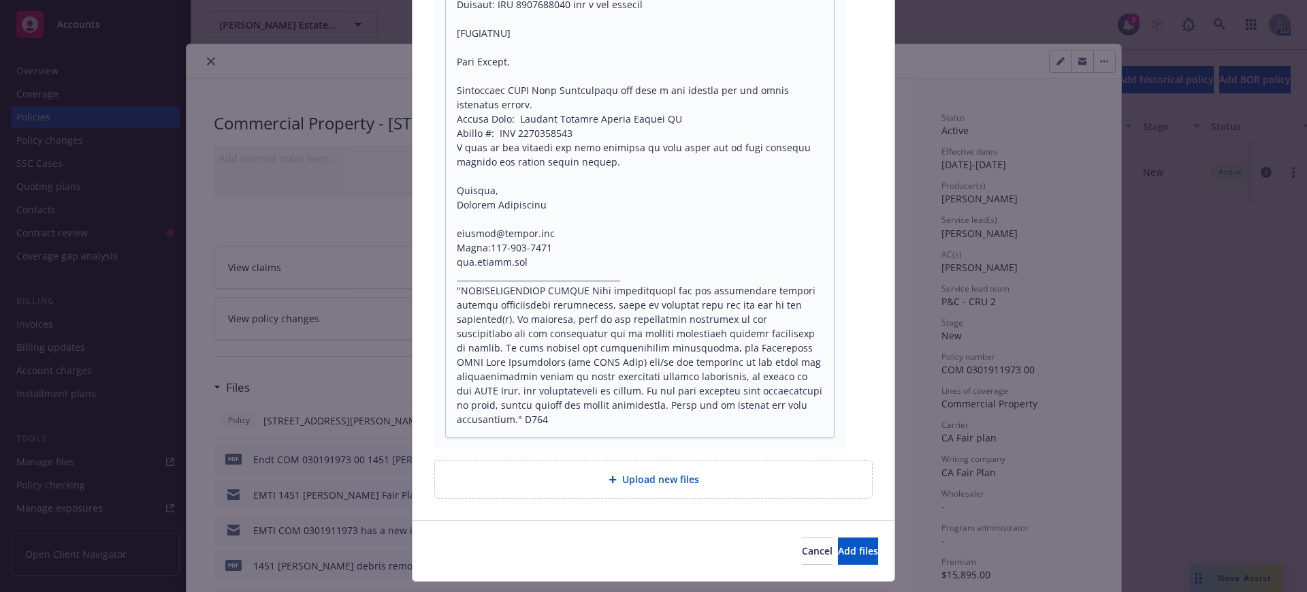
scroll to position [1062, 0]
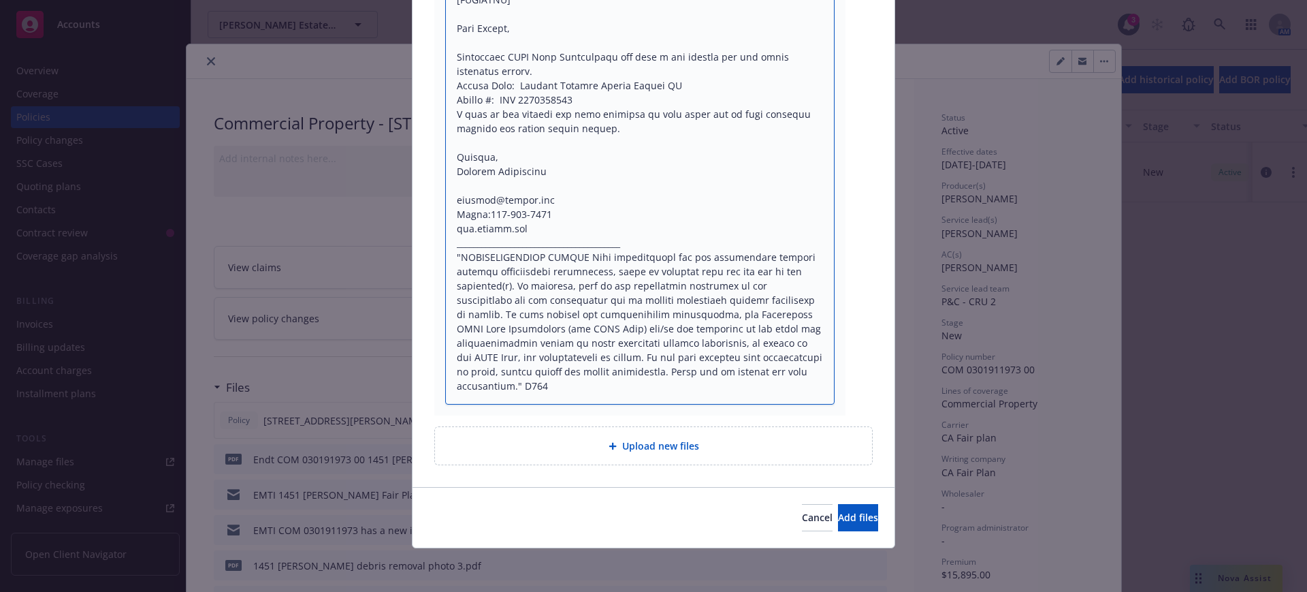
type textarea "x"
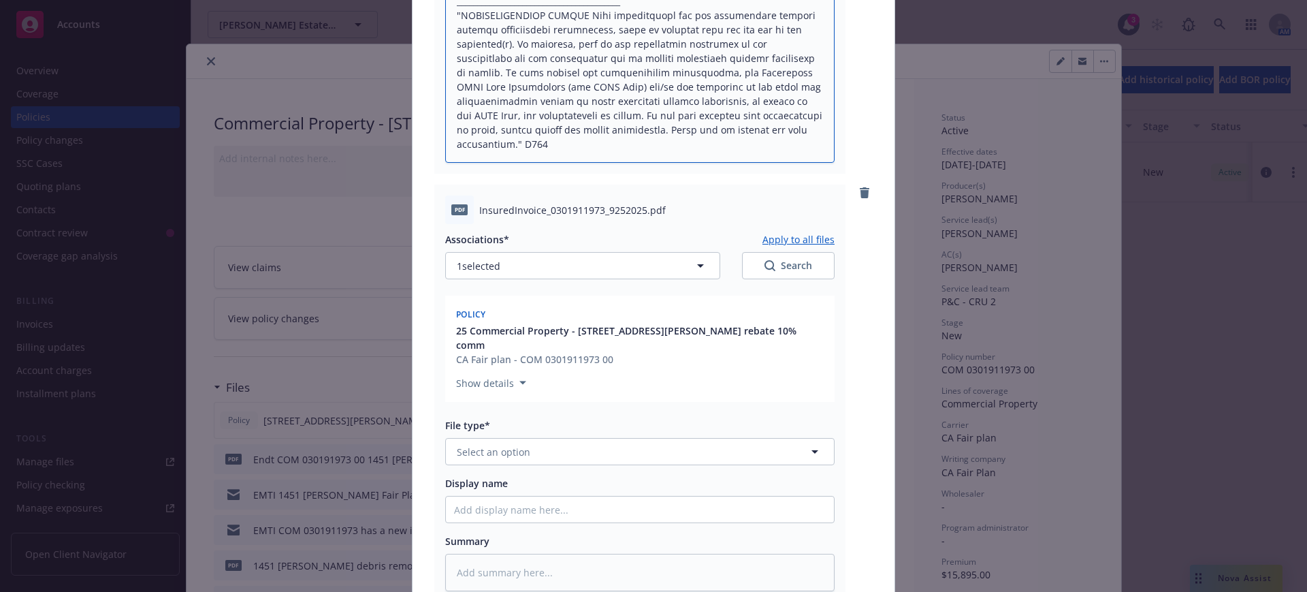
scroll to position [1317, 0]
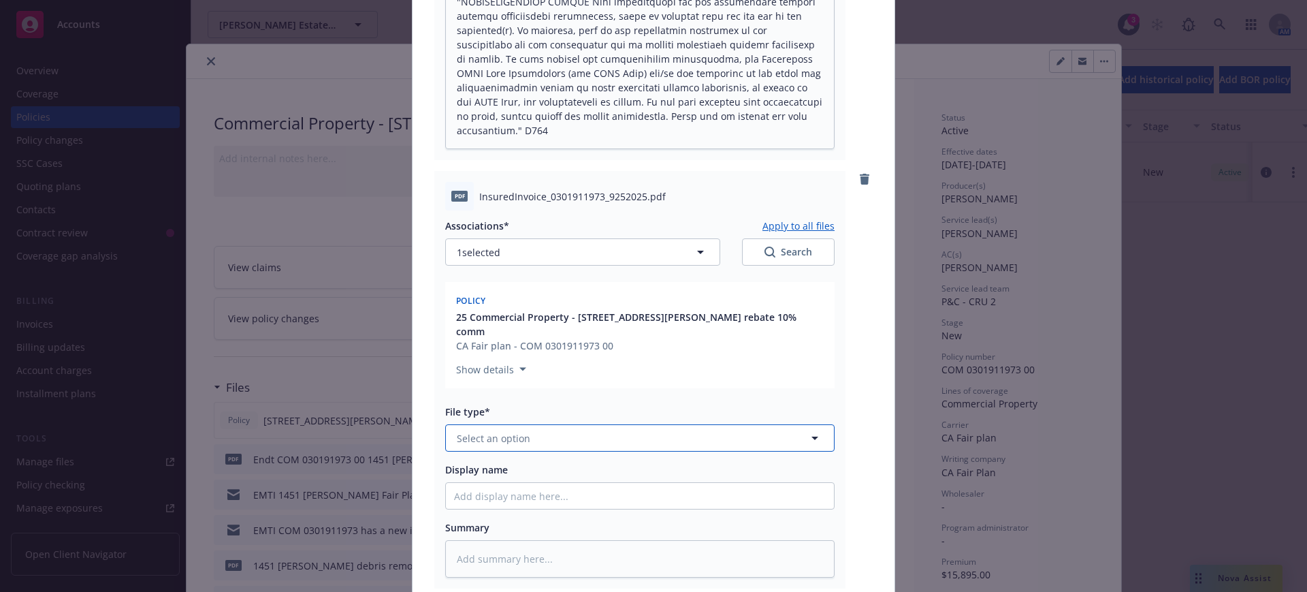
click at [457, 440] on span "Select an option" at bounding box center [494, 438] width 74 height 14
type input "third"
click at [507, 470] on span "Invoice - Third Party" at bounding box center [507, 475] width 94 height 14
click at [448, 497] on input "Display name" at bounding box center [640, 496] width 388 height 26
paste input "Hello, We were emailed a copy of the attached invoice, and you should receive i…"
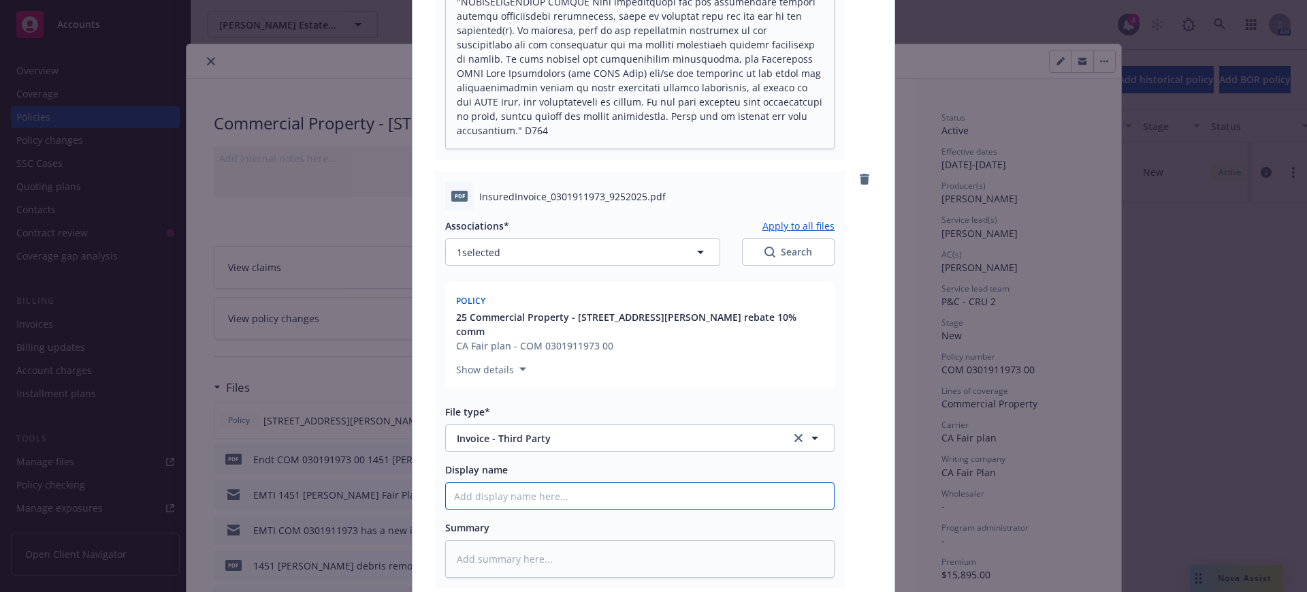
type textarea "x"
type input "Hello, We were emailed a copy of the attached invoice, and you should receive i…"
type textarea "x"
type input "Hello, We were emailed a copy of the attached invoice, and you should receive i…"
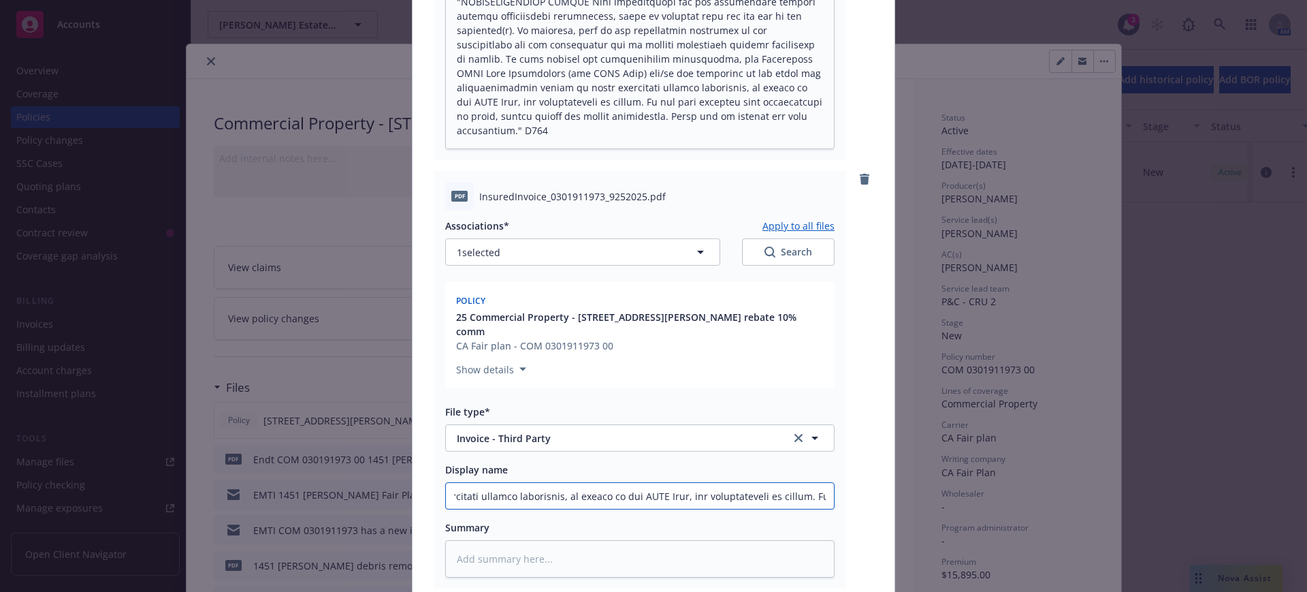
type textarea "x"
type input "Hello, We were emailed a copy of the attached invoice, and you should receive i…"
type textarea "x"
type input "Hello, We were emailed a copy of the attached invoice, and you should receive i…"
type textarea "x"
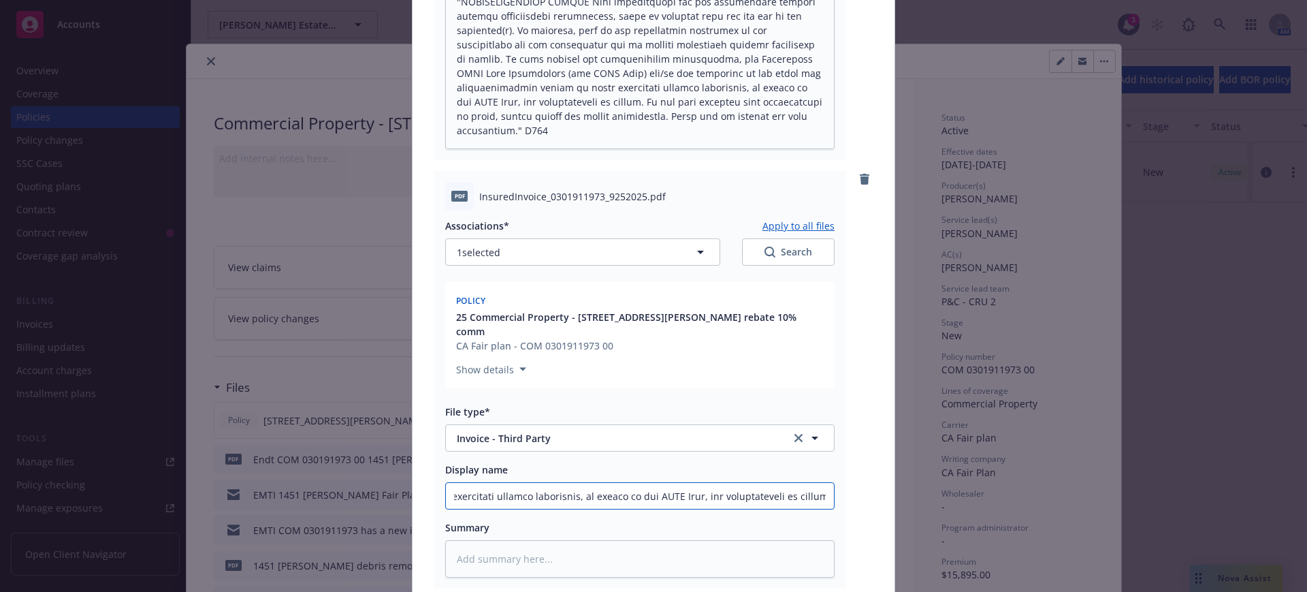
type input "Hello, We were emailed a copy of the attached invoice, and you should receive i…"
type textarea "x"
type input "Hello, We were emailed a copy of the attached invoice, and you should receive i…"
type textarea "x"
type input "Hello, We were emailed a copy of the attached invoice, and you should receive i…"
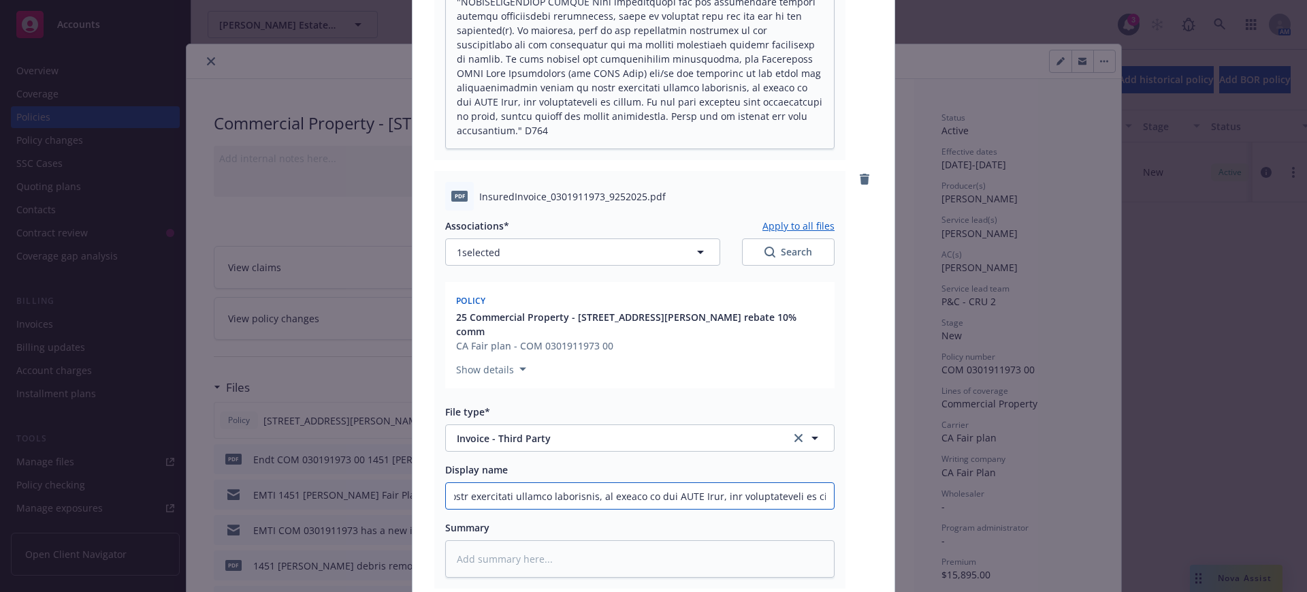
type textarea "x"
type input "Hello, We were emailed a copy of the attached invoice, and you should receive i…"
type textarea "x"
type input "Hello, We were emailed a copy of the attached invoice, and you should receive i…"
type textarea "x"
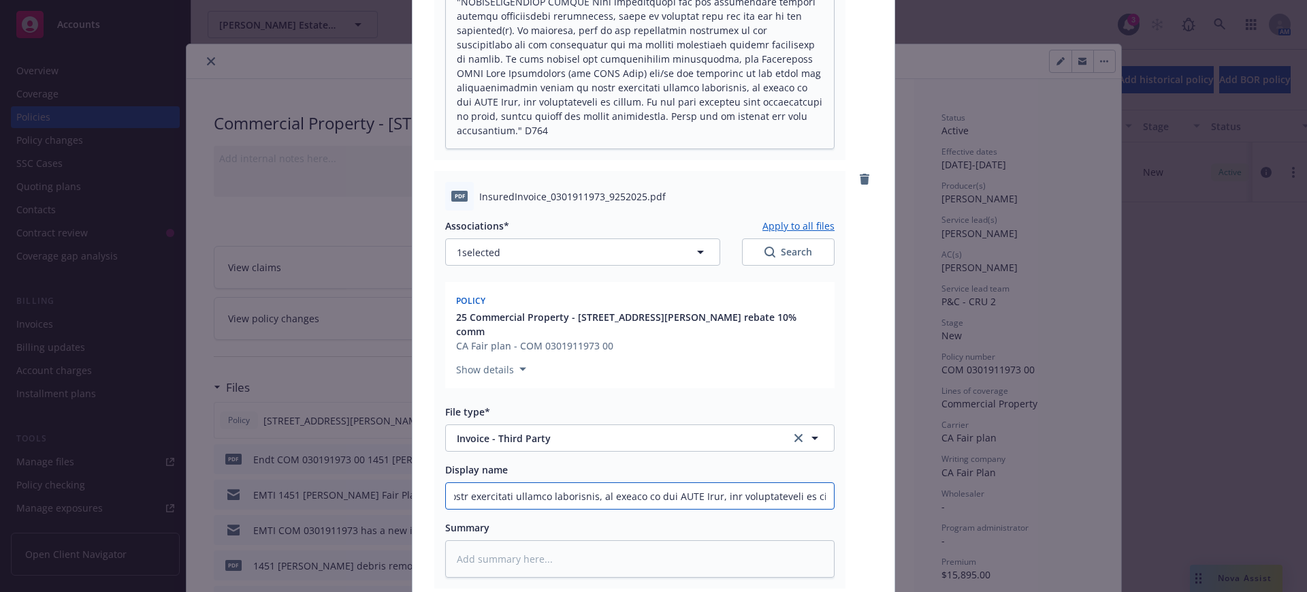
type input "Hello, We were emailed a copy of the attached invoice, and you should receive i…"
type textarea "x"
type input "Hello, We were emailed a copy of the attached invoice, and you should receive i…"
type textarea "x"
type input "Hello, We were emailed a copy of the attached invoice, and you should receive i…"
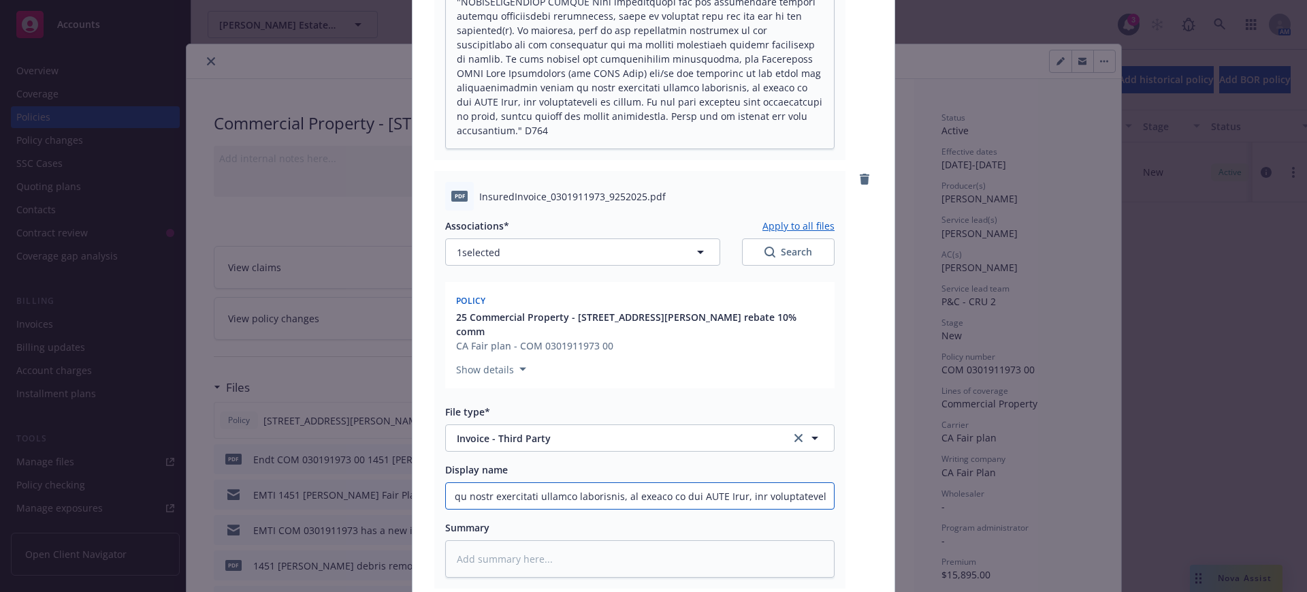
type textarea "x"
type input "Hello, We were emailed a copy of the attached invoice, and you should receive i…"
type textarea "x"
type input "Hello, We were emailed a copy of the attached invoice, and you should receive i…"
type textarea "x"
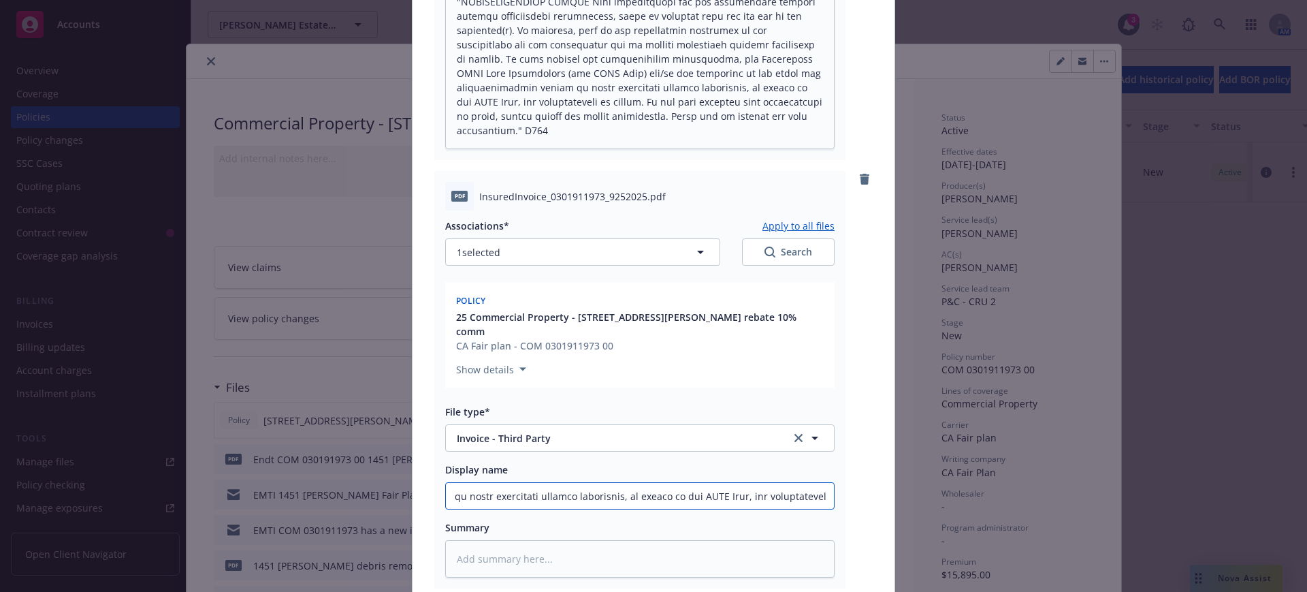
type input "Hello, We were emailed a copy of the attached invoice, and you should receive i…"
type textarea "x"
type input "Hello, We were emailed a copy of the attached invoice, and you should receive i…"
type textarea "x"
type input "Hello, We were emailed a copy of the attached invoice, and you should receive i…"
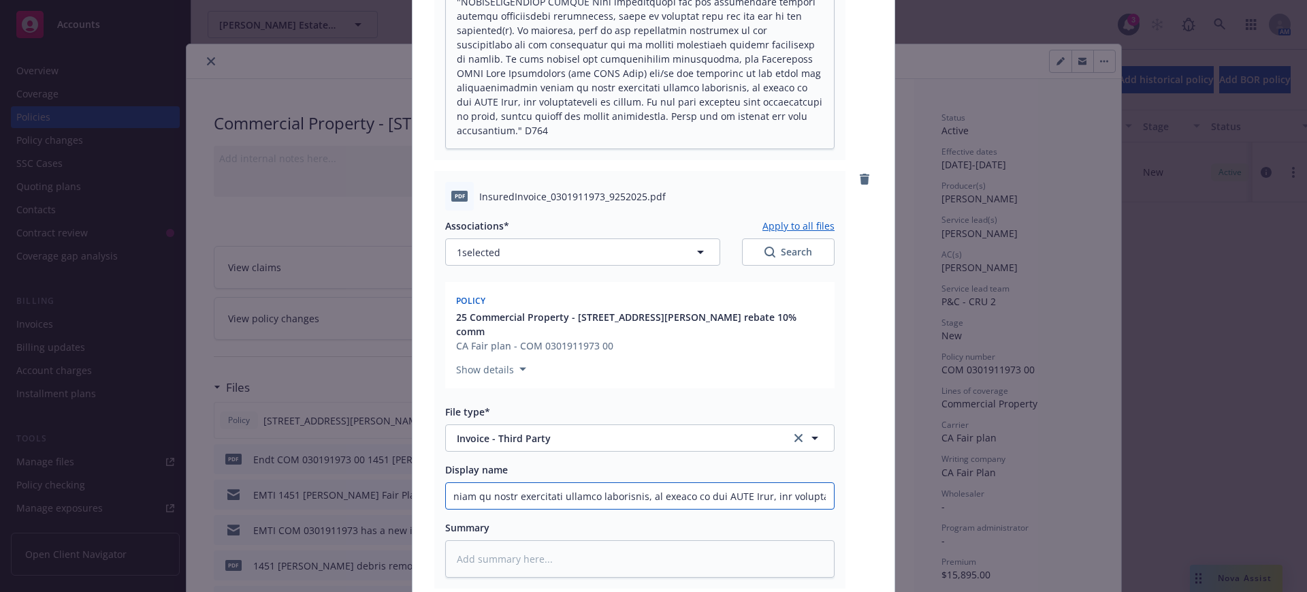
type textarea "x"
type input "Hello, We were emailed a copy of the attached invoice, and you should receive i…"
type textarea "x"
type input "Hello, We were emailed a copy of the attached invoice, and you should receive i…"
type textarea "x"
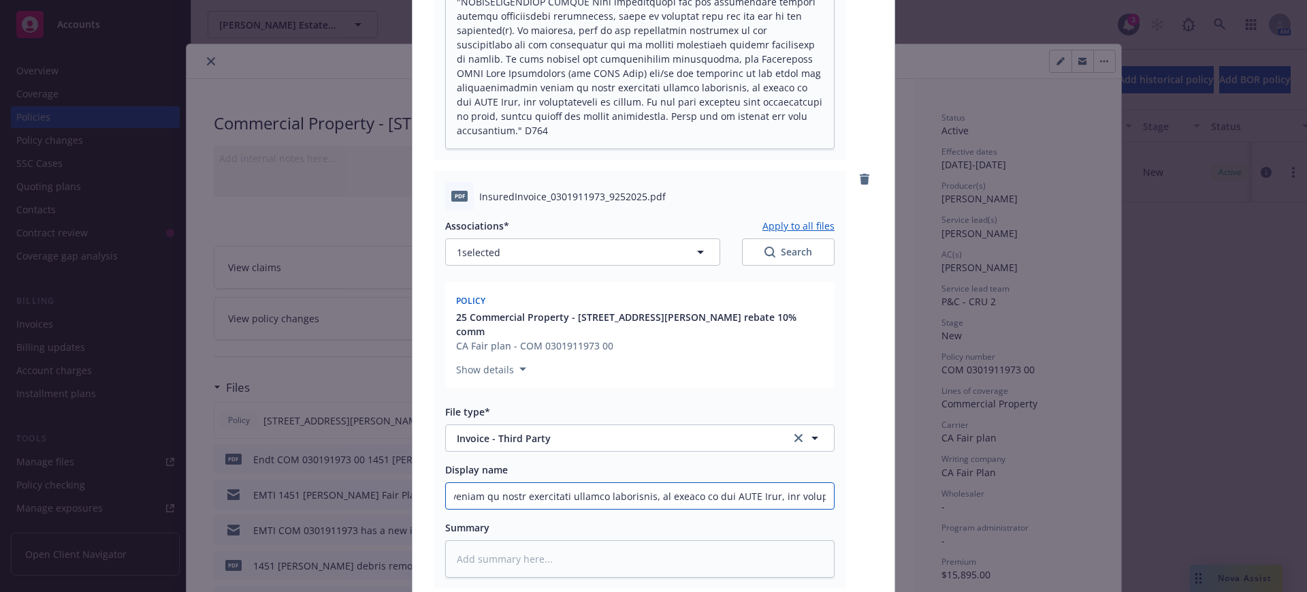
type input "Hello, We were emailed a copy of the attached invoice, and you should receive i…"
type textarea "x"
type input "Hello, We were emailed a copy of the attached invoice, and you should receive i…"
type textarea "x"
type input "Hello, We were emailed a copy of the attached invoice, and you should receive i…"
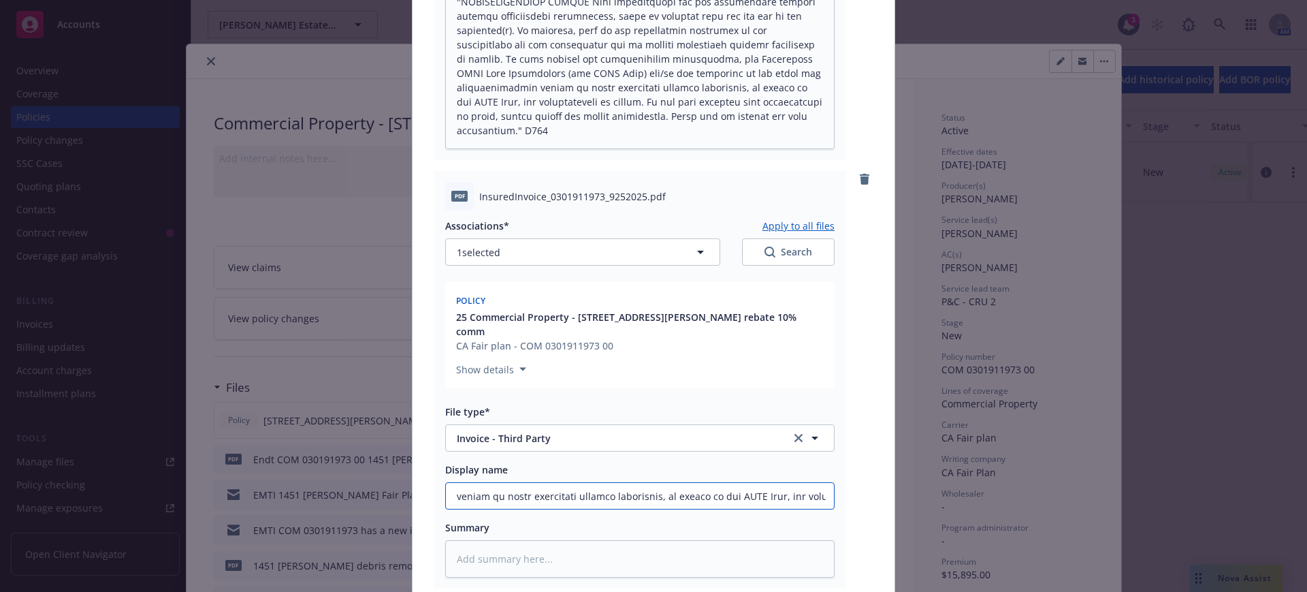
type textarea "x"
type input "Hello, We were emailed a copy of the attached invoice, and you should receive i…"
type textarea "x"
type input "Hello, We were emailed a copy of the attached invoice, and you should receive i…"
type textarea "x"
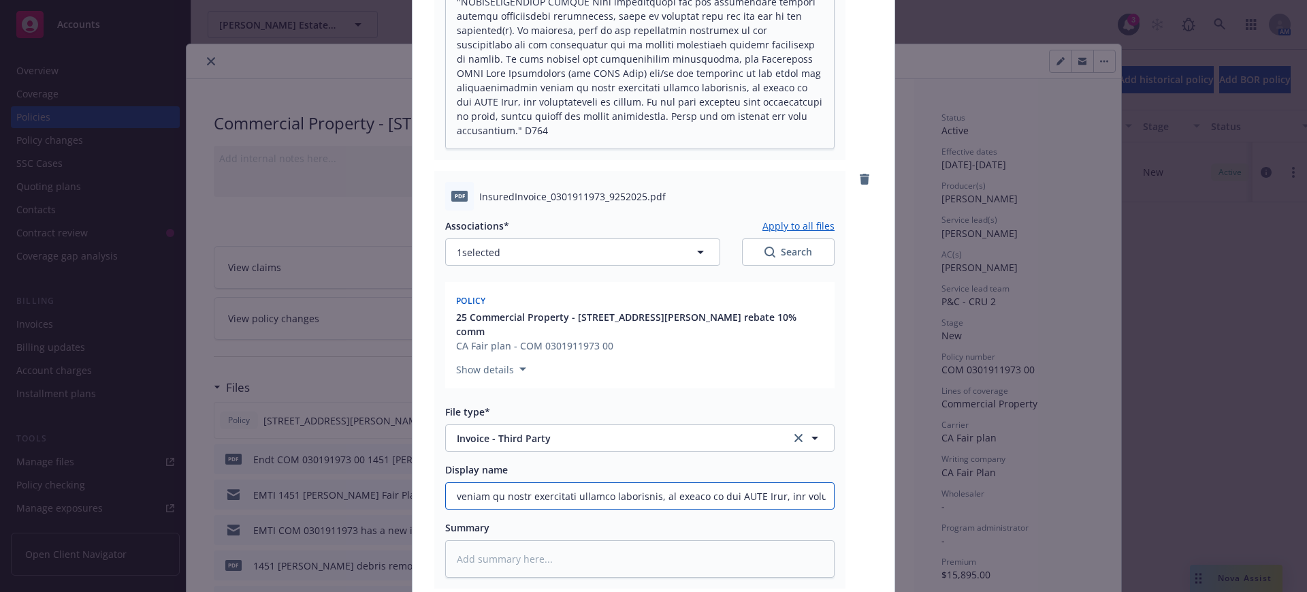
type input "Hello, We were emailed a copy of the attached invoice, and you should receive i…"
type textarea "x"
type input "Hello, We were emailed a copy of the attached invoice, and you should receive i…"
type textarea "x"
type input "Hello, We were emailed a copy of the attached invoice, and you should receive i…"
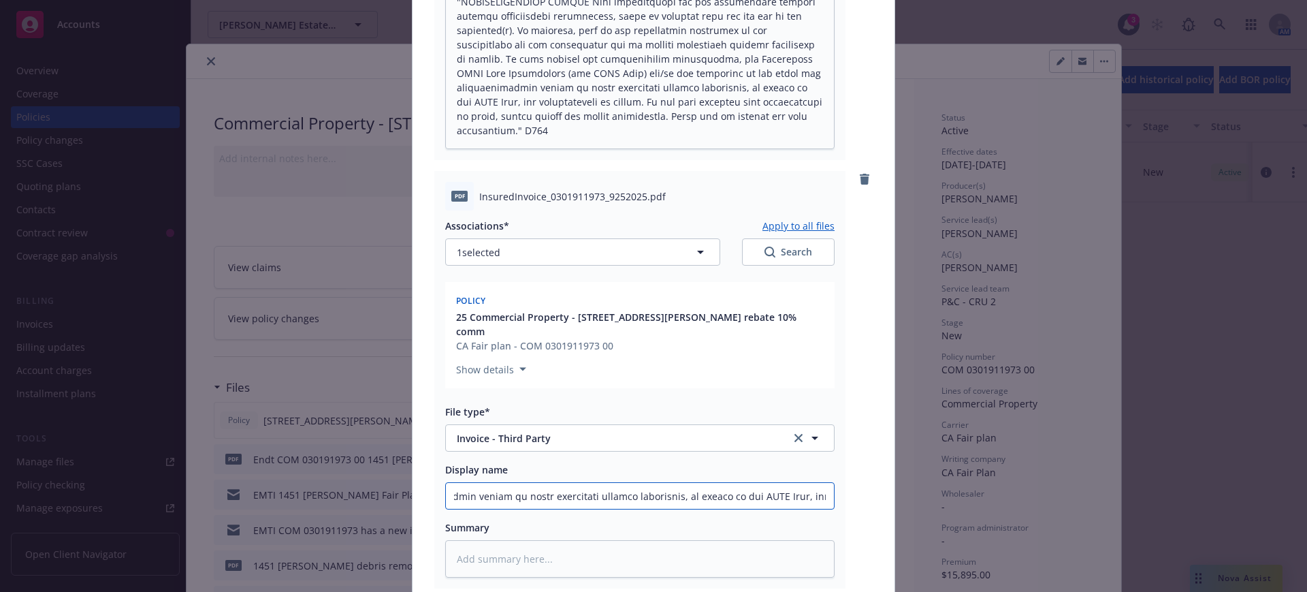
type textarea "x"
type input "Hello, We were emailed a copy of the attached invoice, and you should receive i…"
type textarea "x"
type input "Hello, We were emailed a copy of the attached invoice, and you should receive i…"
type textarea "x"
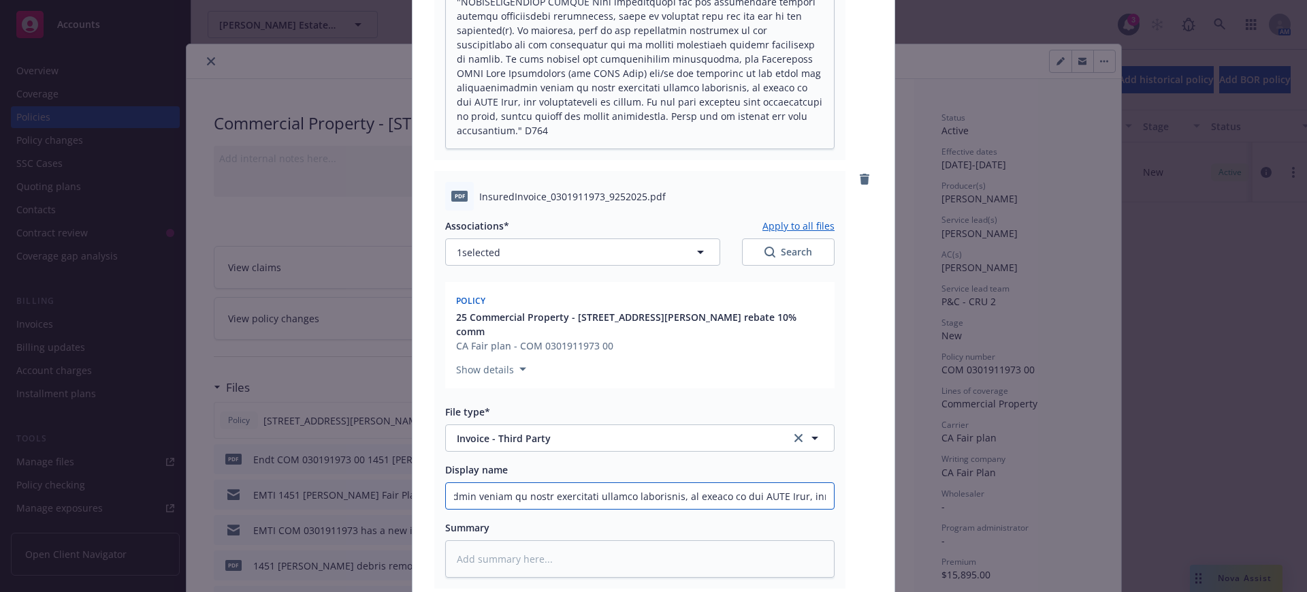
type input "Hello, We were emailed a copy of the attached invoice, and you should receive i…"
type textarea "x"
type input "Hello, We were emailed a copy of the attached invoice, and you should receive i…"
type textarea "x"
type input "Hello, We were emailed a copy of the attached invoice, and you should receive i…"
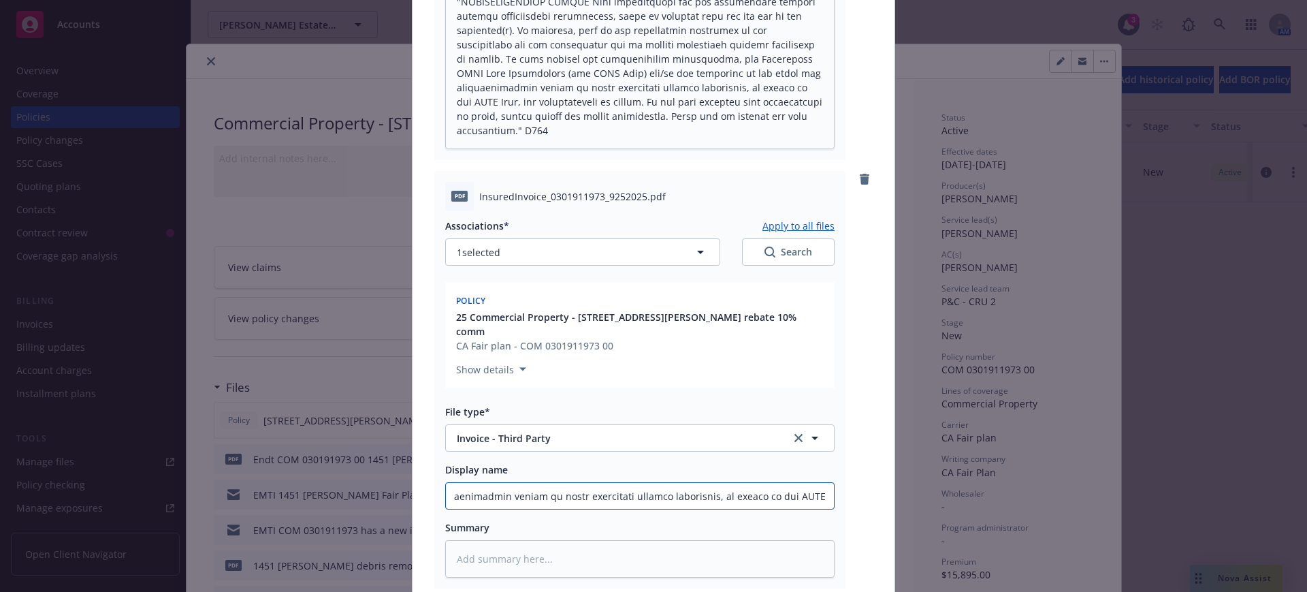
type textarea "x"
type input "Hello, We were emailed a copy of the attached invoice, and you should receive i…"
type textarea "x"
type input "Hello, We were emailed a copy of the attached invoice, and you should receive i…"
type textarea "x"
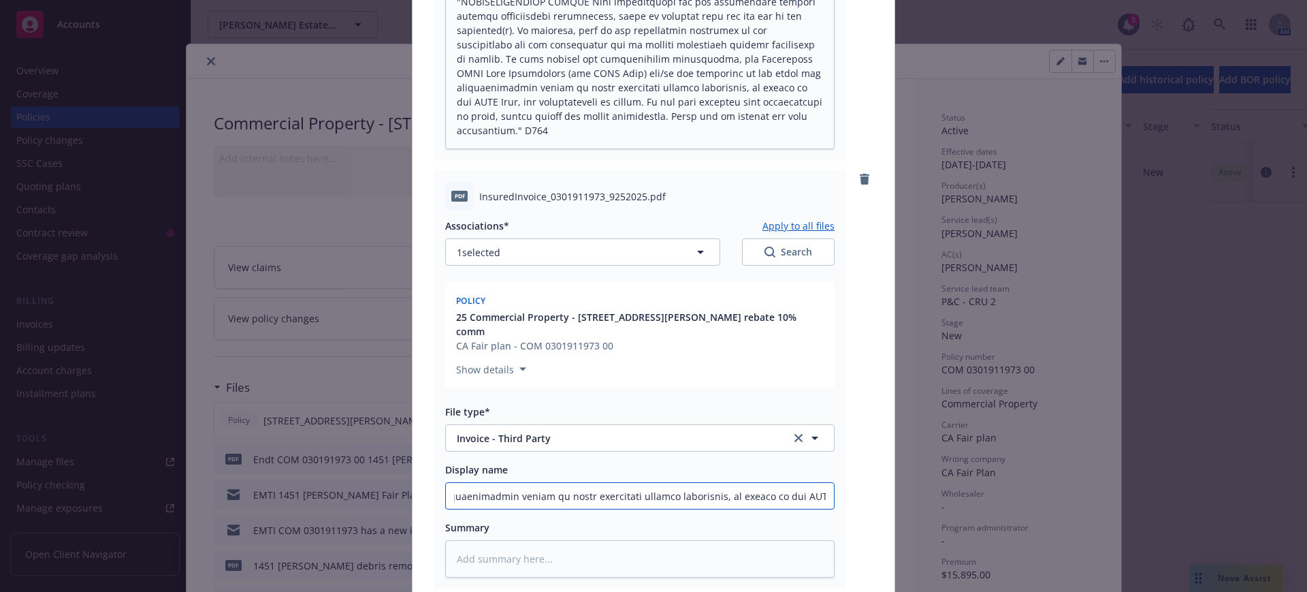
type input "Hello, We were emailed a copy of the attached invoice, and you should receive i…"
type textarea "x"
type input "Hello, We were emailed a copy of the attached invoice, and you should receive i…"
type textarea "x"
type input "Hello, We were emailed a copy of the attached invoice, and you should receive i…"
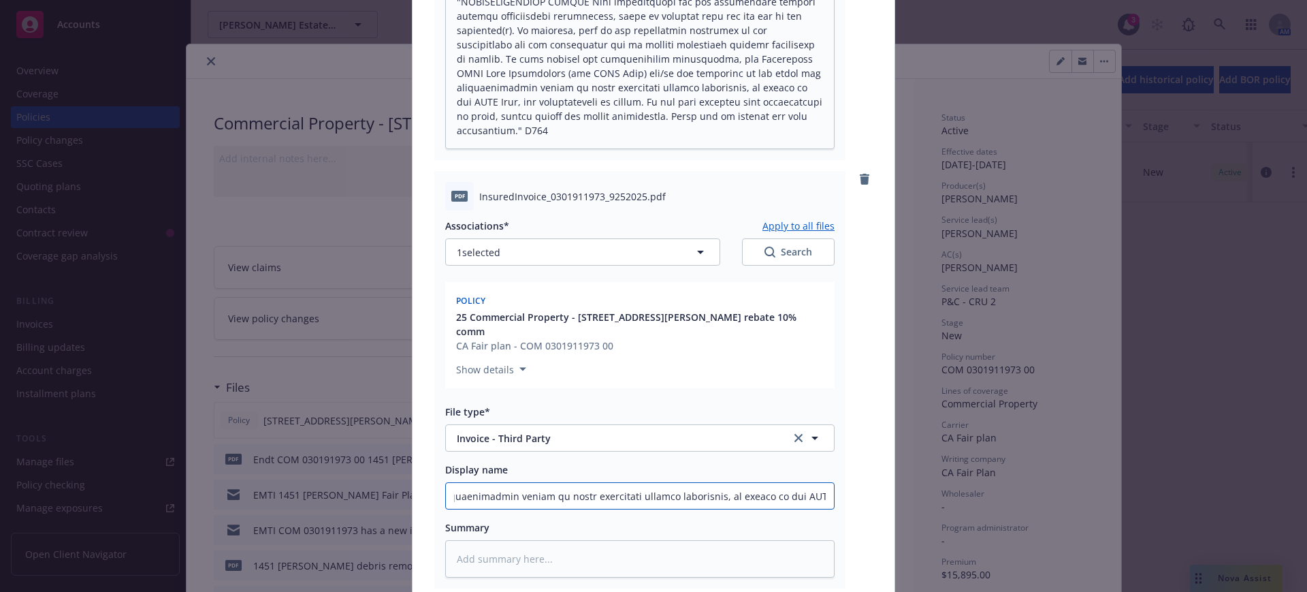
type textarea "x"
type input "Hello, We were emailed a copy of the attached invoice, and you should receive i…"
type textarea "x"
type input "Hello, We were emailed a copy of the attached invoice, and you should receive i…"
type textarea "x"
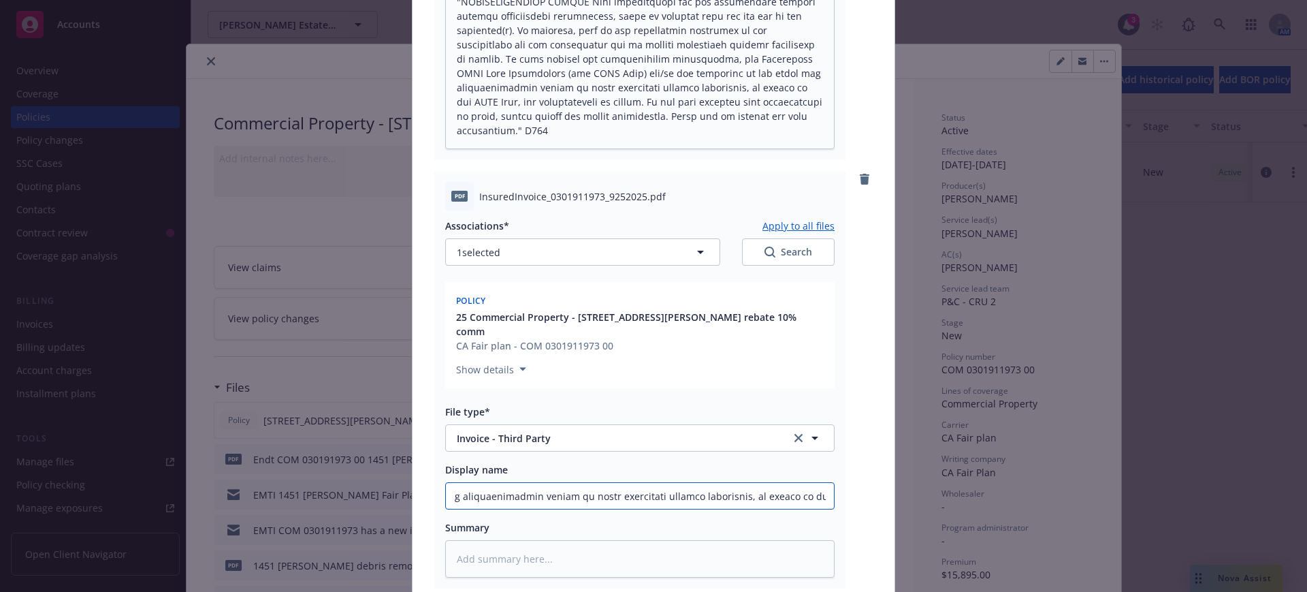
type input "Hello, We were emailed a copy of the attached invoice, and you should receive i…"
type textarea "x"
type input "Hello, We were emailed a copy of the attached invoice, and you should receive i…"
type textarea "x"
type input "Hello, We were emailed a copy of the attached invoice, and you should receive i…"
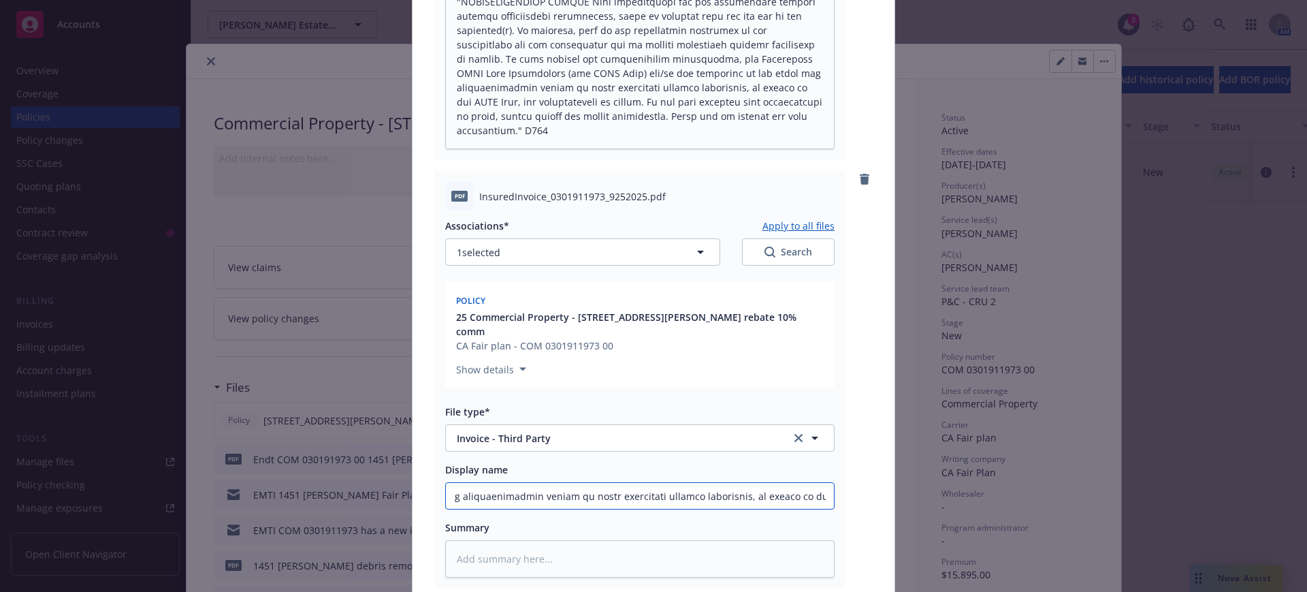
type textarea "x"
type input "Hello, We were emailed a copy of the attached invoice, and you should receive i…"
type textarea "x"
type input "Hello, We were emailed a copy of the attached invoice, and you should receive i…"
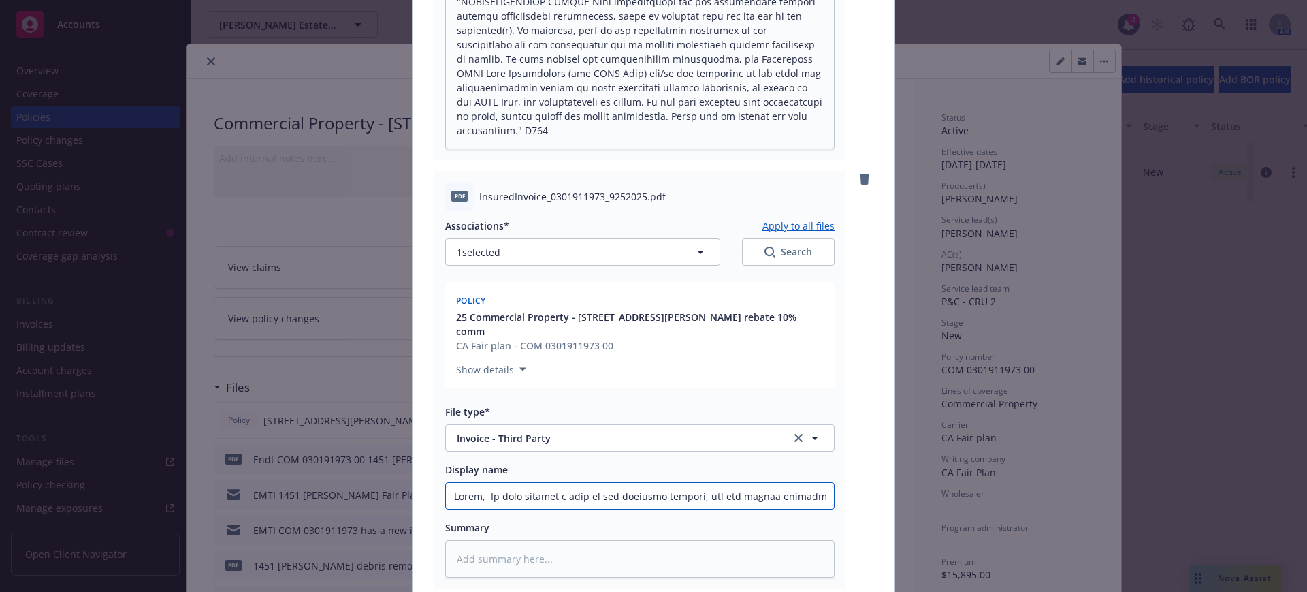
drag, startPoint x: 817, startPoint y: 495, endPoint x: 320, endPoint y: 483, distance: 497.1
click at [320, 483] on div "Add files The uploaded files will be associated with 25 Commercial Property - 1…" at bounding box center [653, 296] width 1307 height 592
type textarea "x"
click at [448, 499] on input "Display name" at bounding box center [640, 496] width 388 height 26
paste input "Fair Plan policy COM 0301911973"
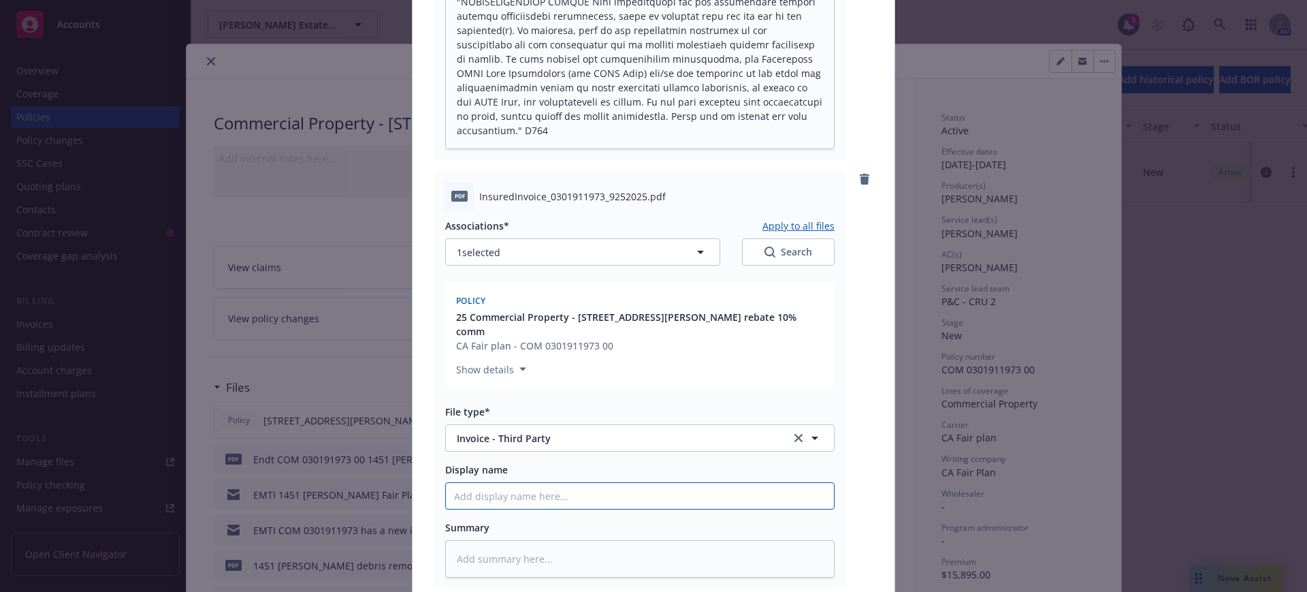
type textarea "x"
type input "Fair Plan policy COM 0301911973"
click at [487, 496] on input "Fair Plan policy COM 0301911973" at bounding box center [640, 496] width 388 height 26
type textarea "x"
type input "Fair Plan ipolicy COM 0301911973"
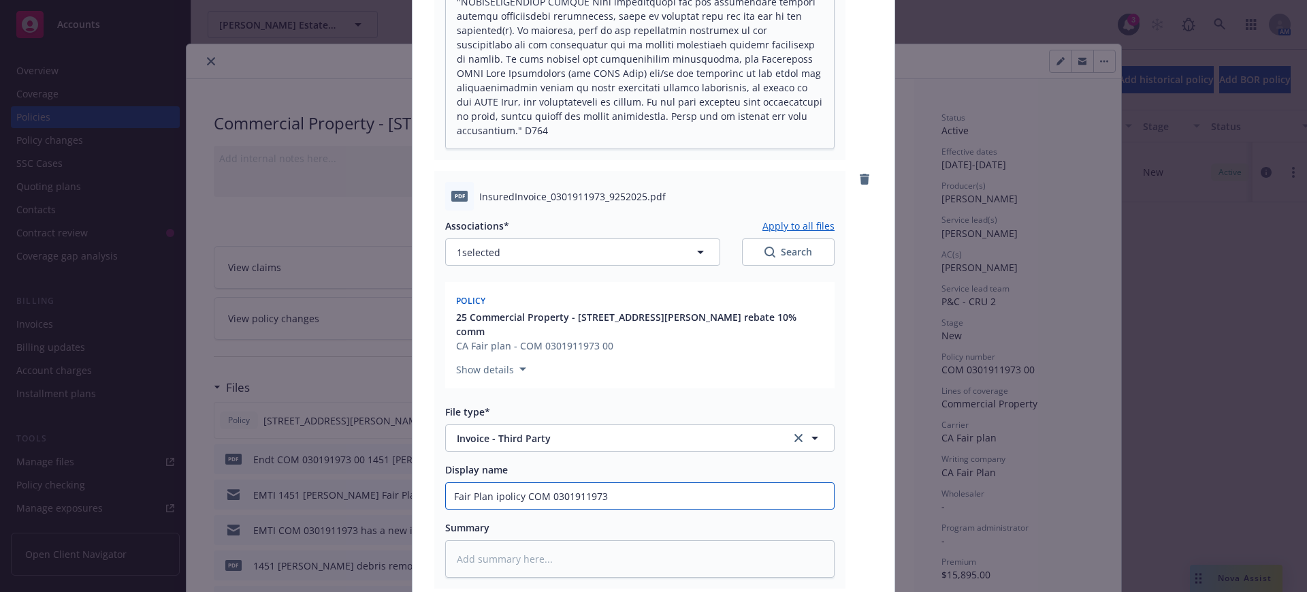
type textarea "x"
type input "Fair Plan inpolicy COM 0301911973"
type textarea "x"
type input "Fair Plan invpolicy COM 0301911973"
type textarea "x"
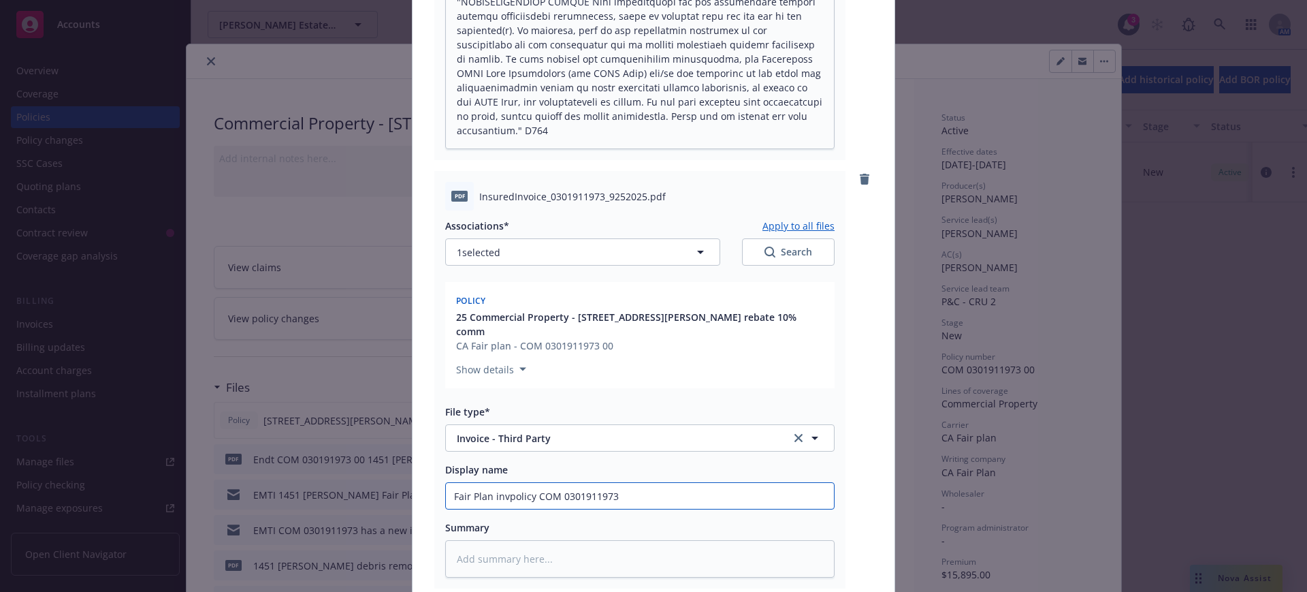
type input "Fair Plan invopolicy COM 0301911973"
type textarea "x"
type input "Fair Plan invoipolicy COM 0301911973"
type textarea "x"
type input "Fair Plan invoicpolicy COM 0301911973"
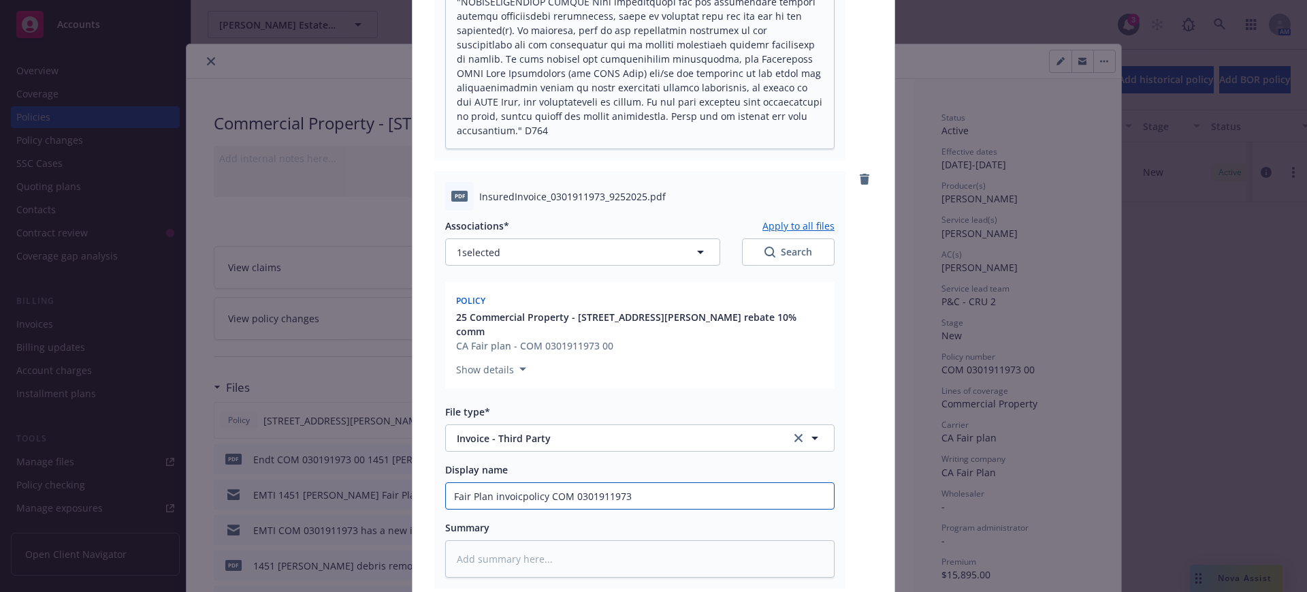
type textarea "x"
type input "Fair Plan invoicepolicy COM 0301911973"
type textarea "x"
type input "Fair Plan invoice policy COM 0301911973"
type textarea "x"
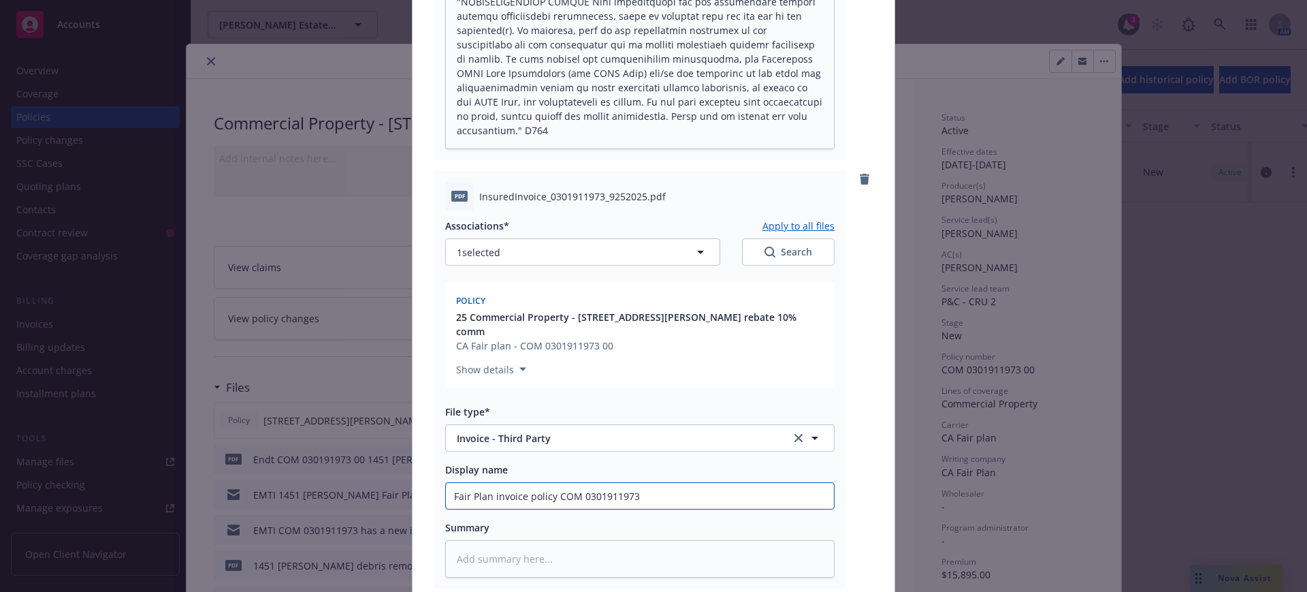
type input "Fair Plan invoice olicy COM 0301911973"
type textarea "x"
type input "Fair Plan invoice licy COM 0301911973"
type textarea "x"
type input "Fair Plan invoice icy COM 0301911973"
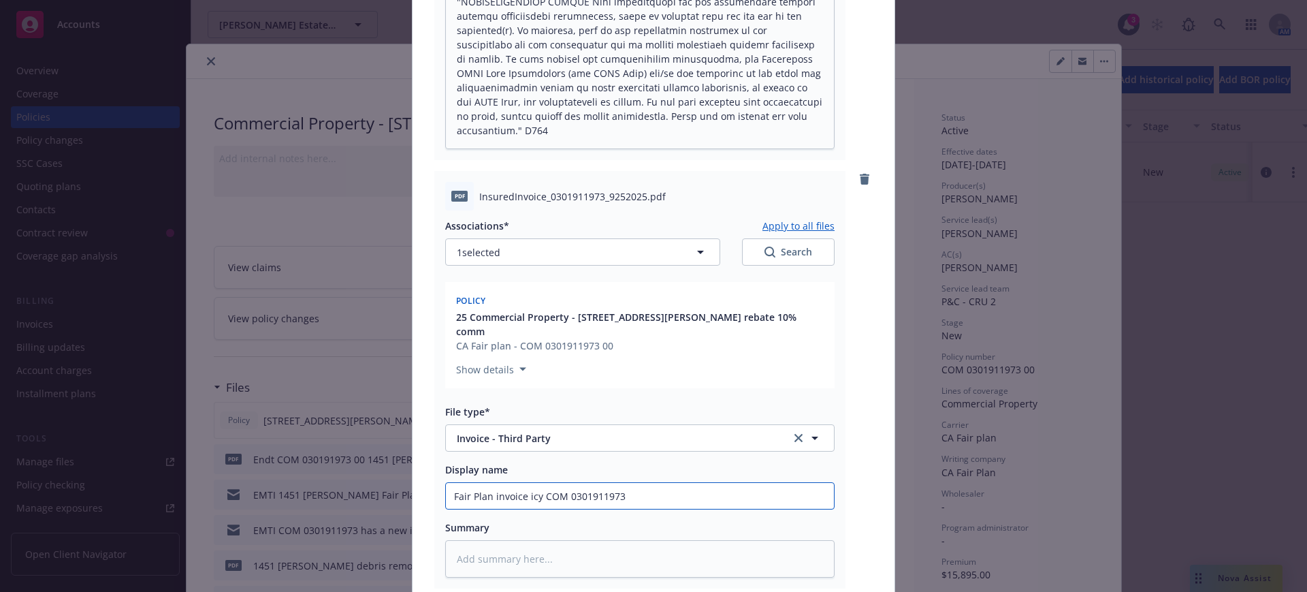
type textarea "x"
type input "Fair Plan invoice cy COM 0301911973"
type textarea "x"
type input "Fair Plan invoice y COM 0301911973"
type textarea "x"
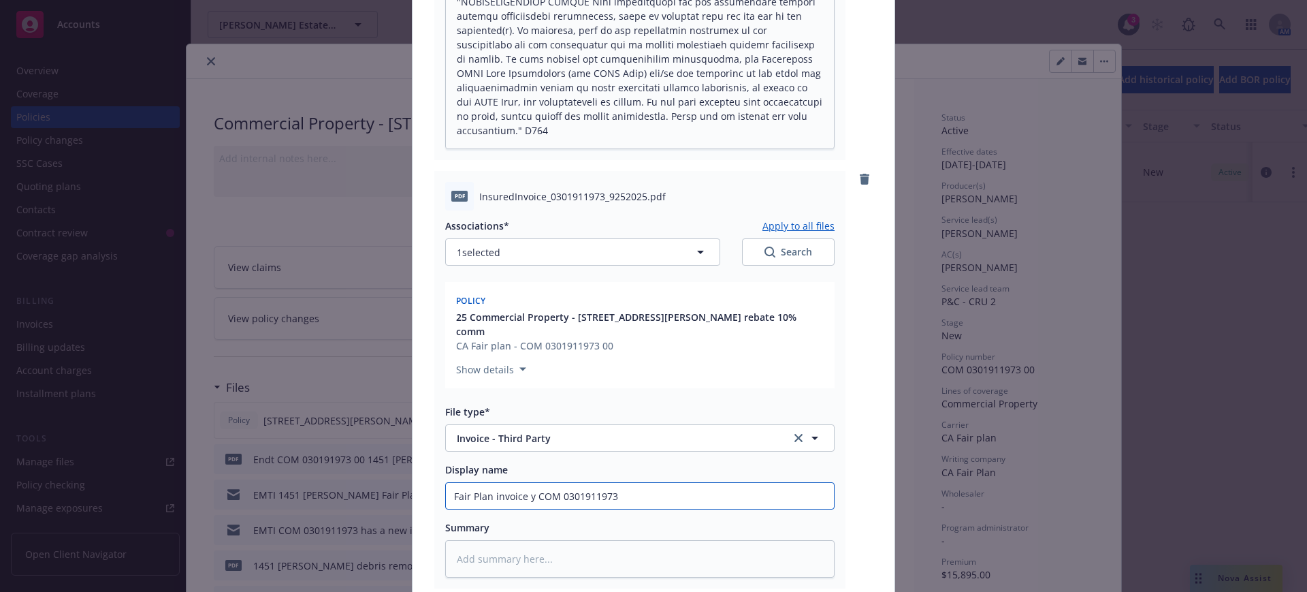
type input "Fair Plan invoice COM 0301911973"
type textarea "x"
type input "Fair Plan invoice COM 0301911973"
click at [447, 495] on input "Fair Plan invoice COM 0301911973" at bounding box center [640, 496] width 388 height 26
type textarea "x"
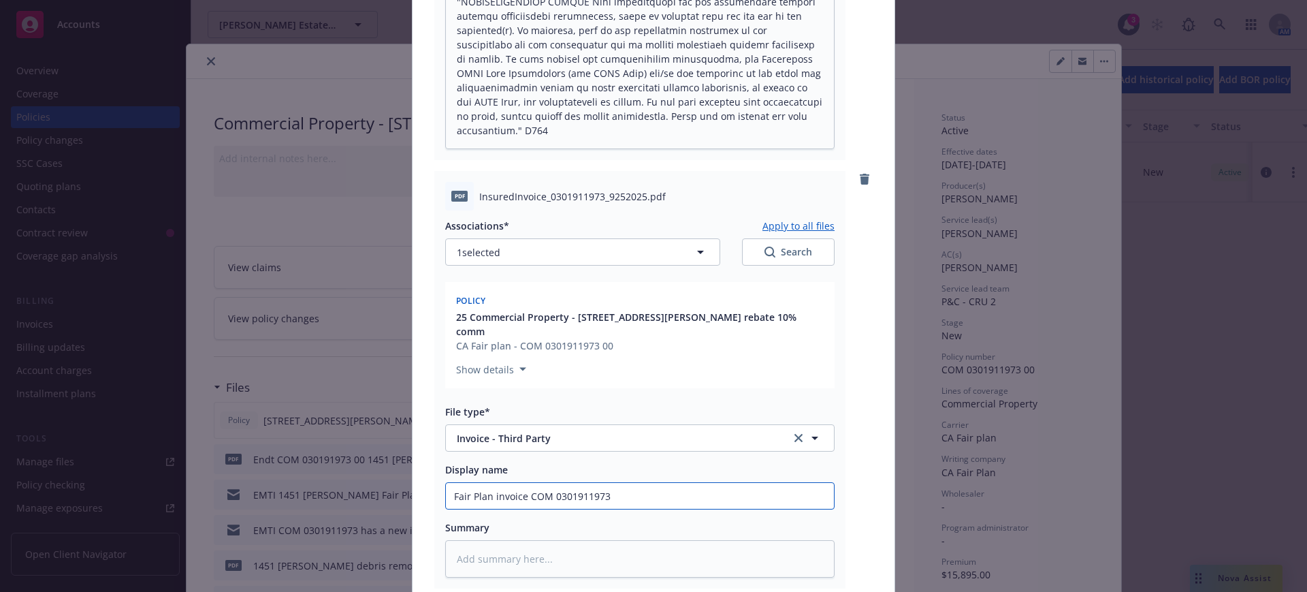
type input "DFair Plan invoice COM 0301911973"
type textarea "x"
type input "DBFair Plan invoice COM 0301911973"
type textarea "x"
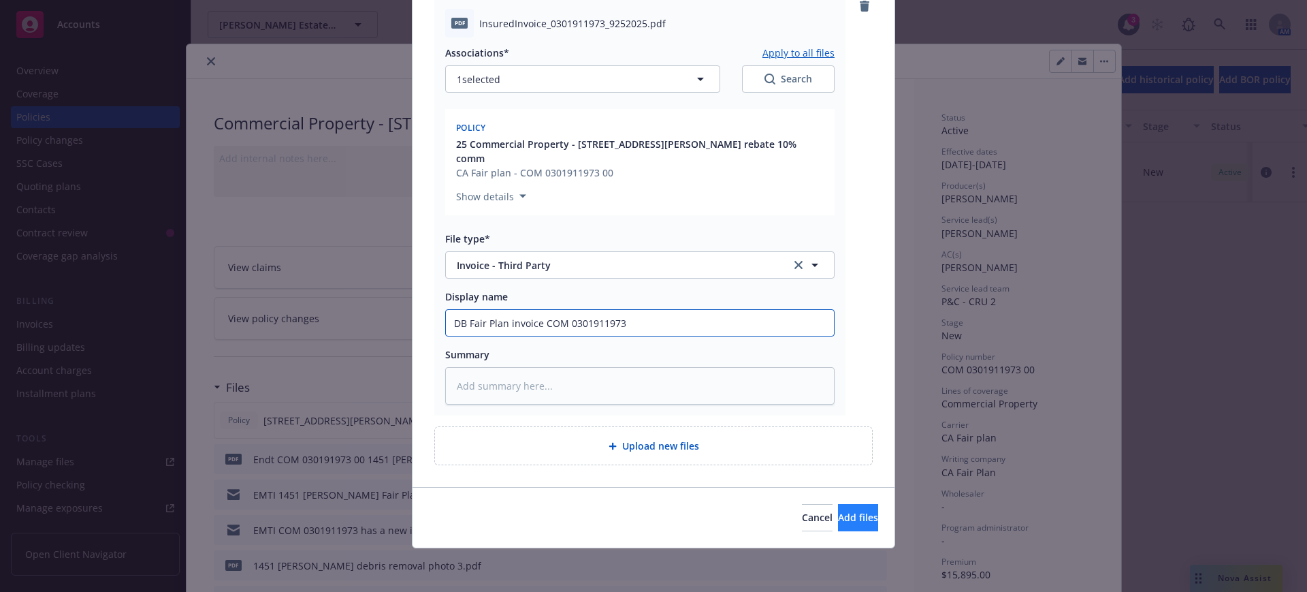
type input "DB Fair Plan invoice COM 0301911973"
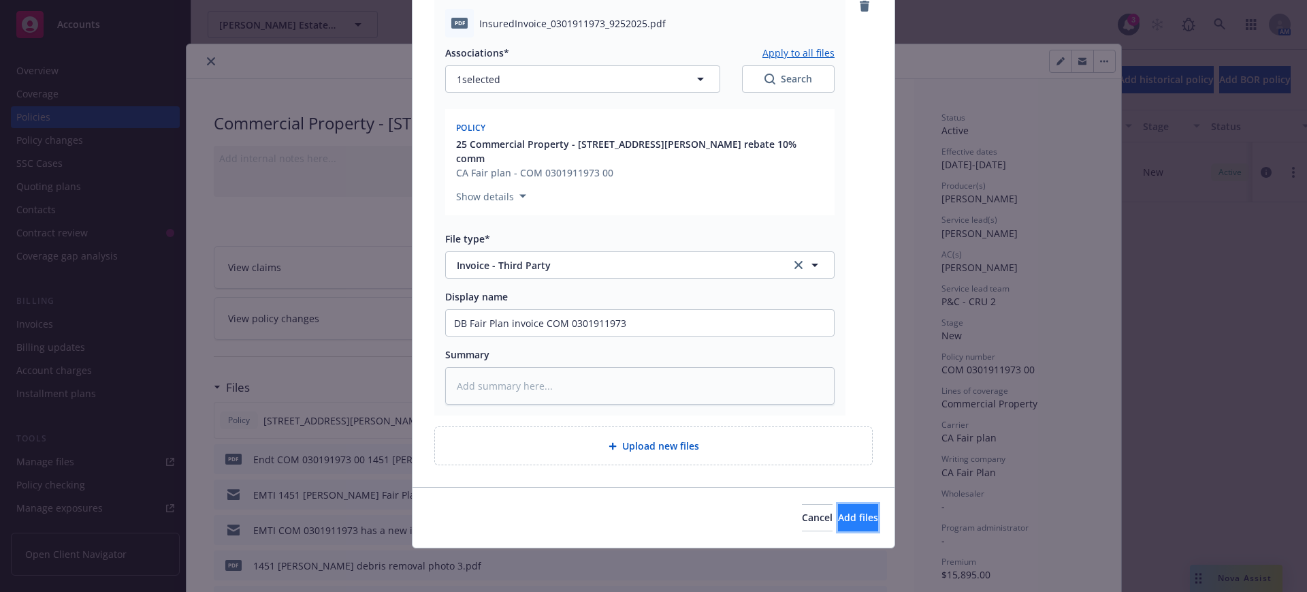
click at [848, 515] on span "Add files" at bounding box center [858, 517] width 40 height 13
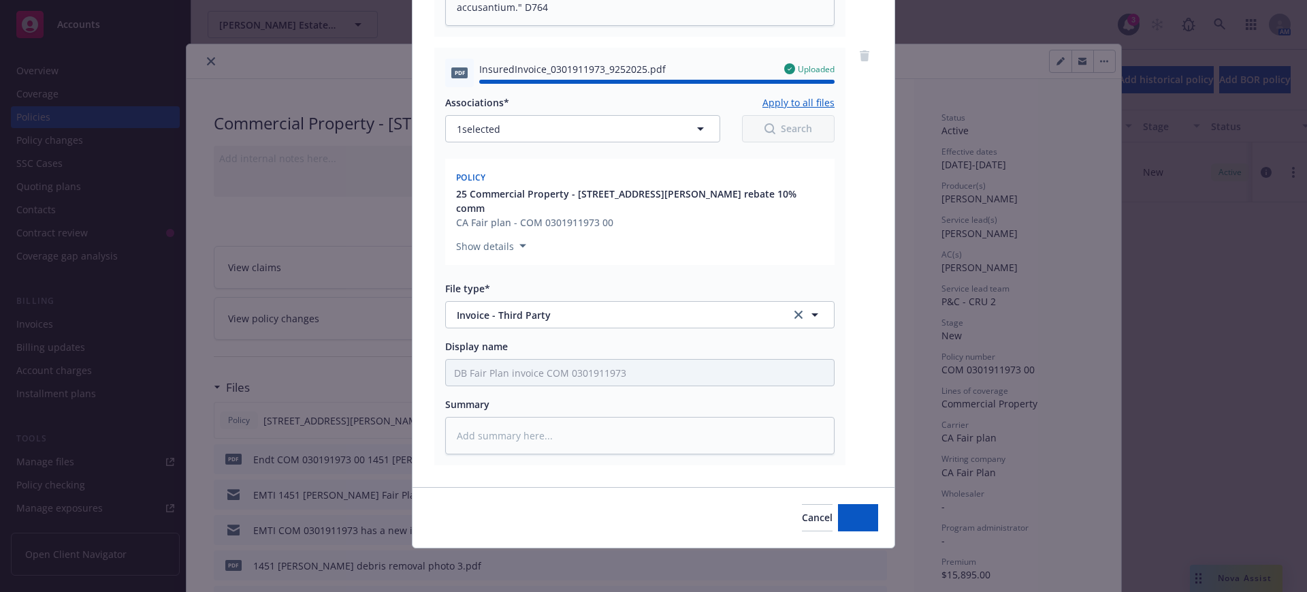
type textarea "x"
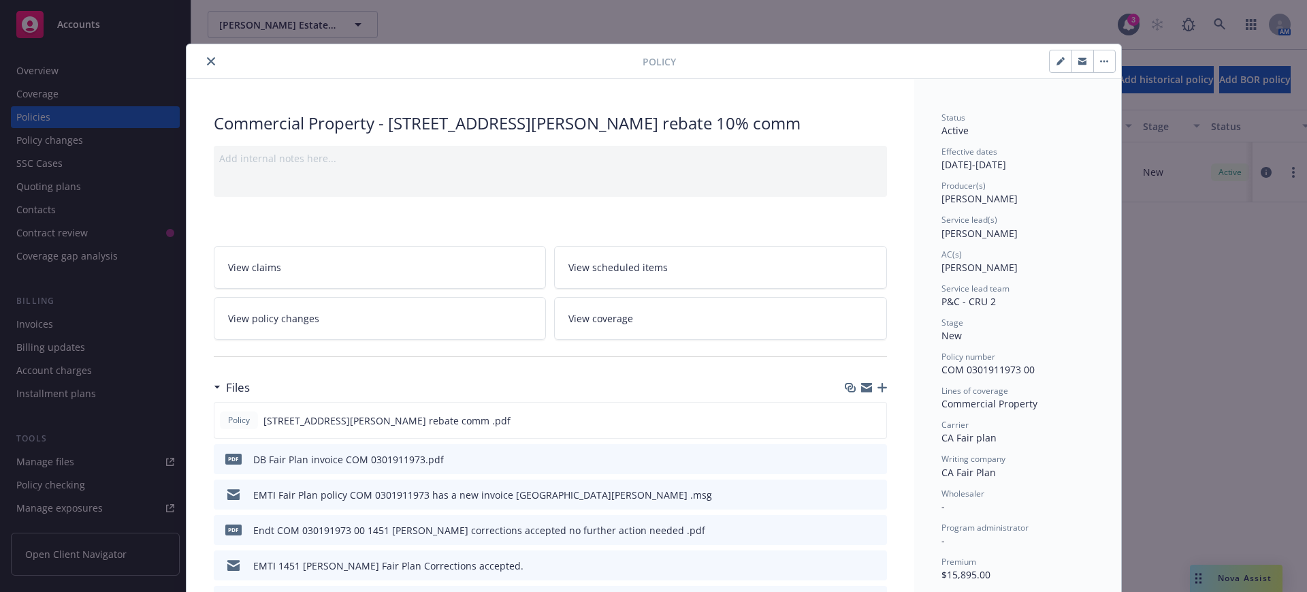
click at [207, 59] on icon "close" at bounding box center [211, 61] width 8 height 8
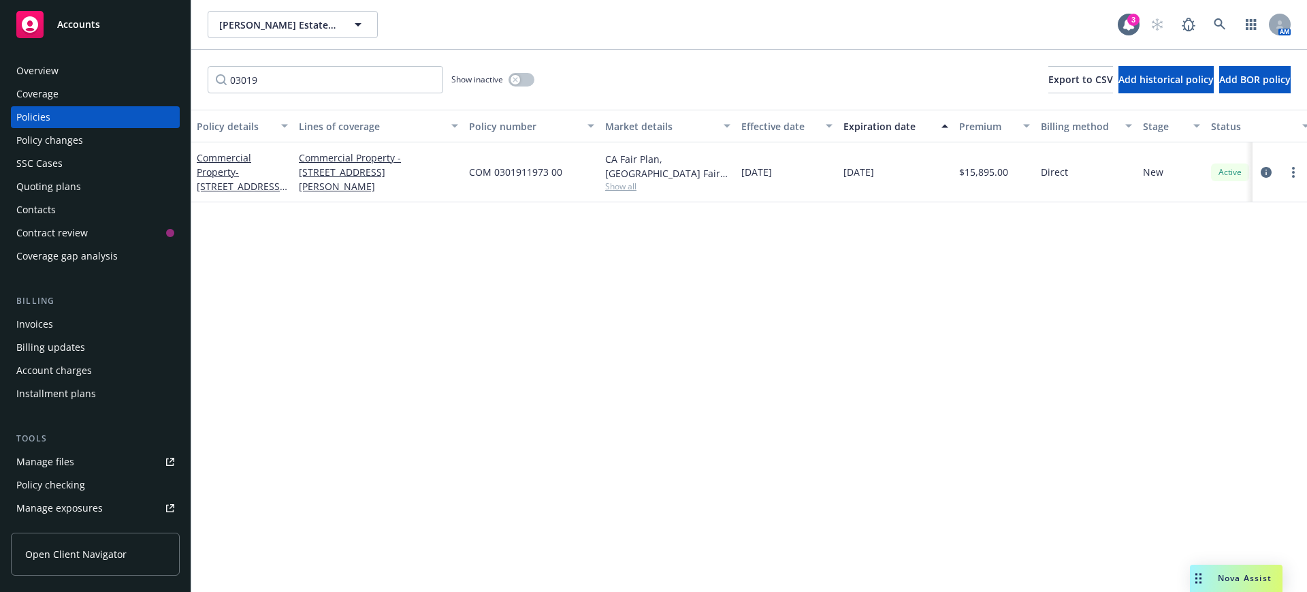
click at [203, 57] on div "03019 Show inactive Export to CSV Add historical policy Add BOR policy" at bounding box center [749, 80] width 1116 height 60
click at [52, 459] on div "Manage files" at bounding box center [45, 462] width 58 height 22
